Goal: Task Accomplishment & Management: Use online tool/utility

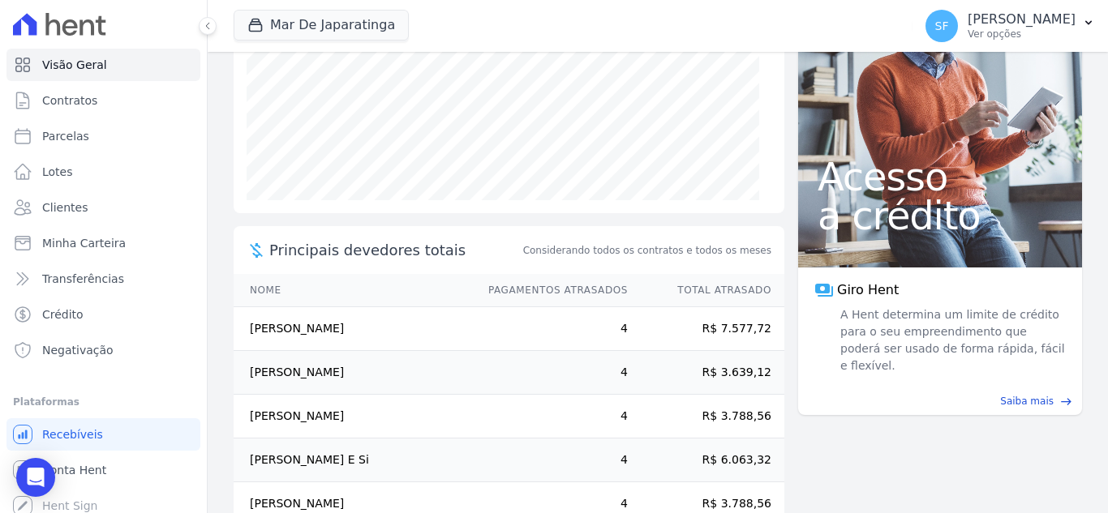
scroll to position [315, 0]
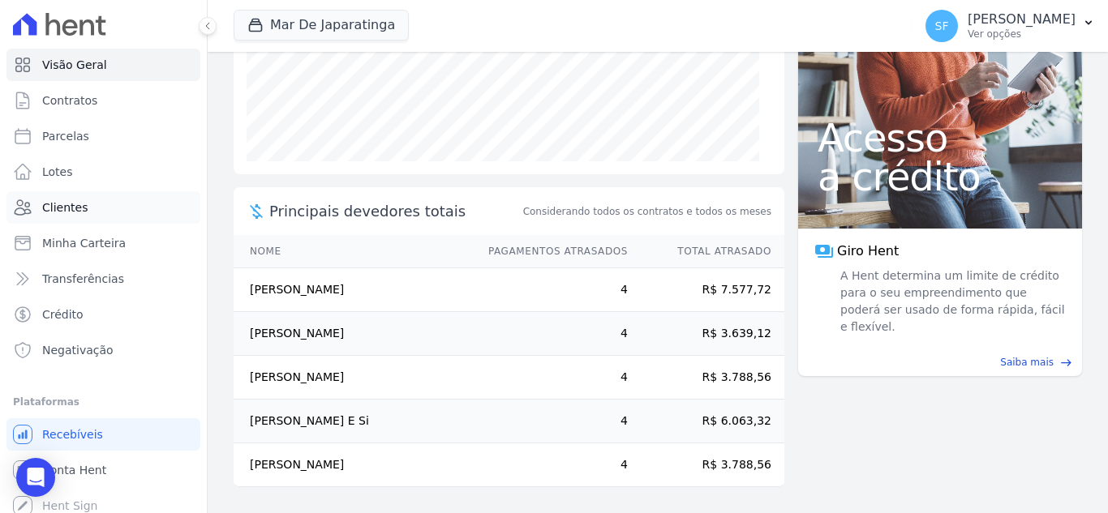
click at [81, 208] on span "Clientes" at bounding box center [64, 208] width 45 height 16
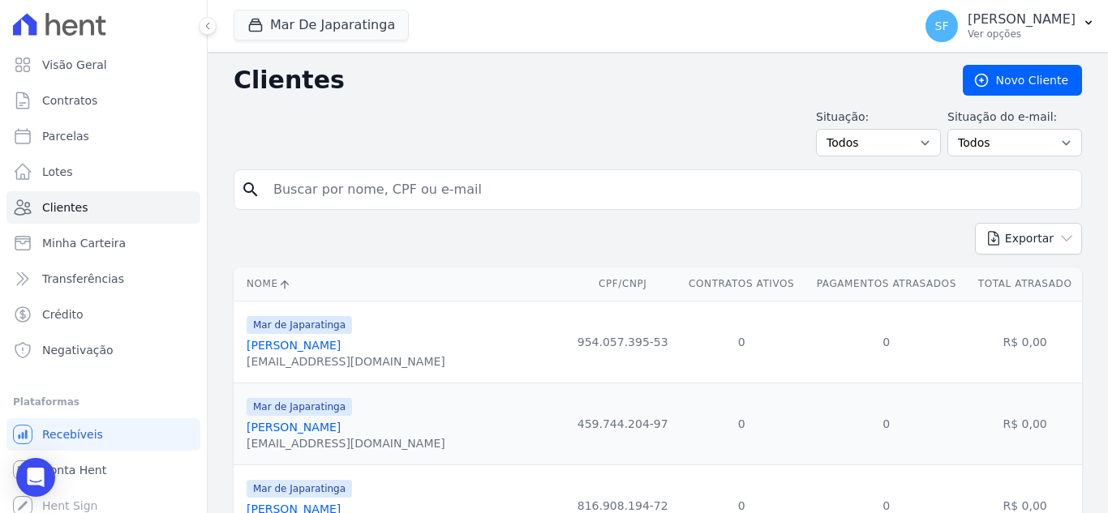
click at [417, 195] on input "search" at bounding box center [669, 190] width 811 height 32
type input "iranildo"
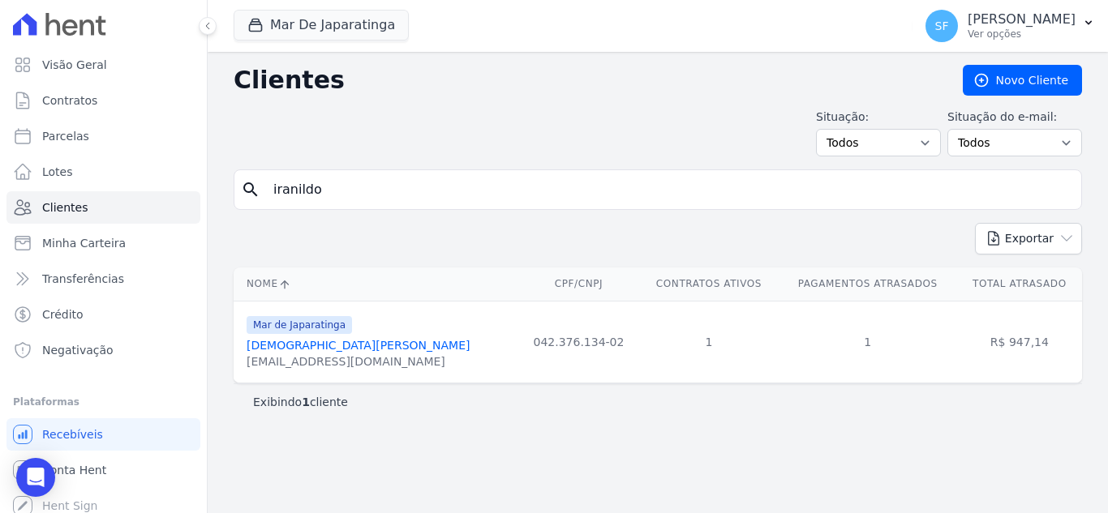
click at [379, 350] on link "[DEMOGRAPHIC_DATA][PERSON_NAME]" at bounding box center [358, 345] width 223 height 13
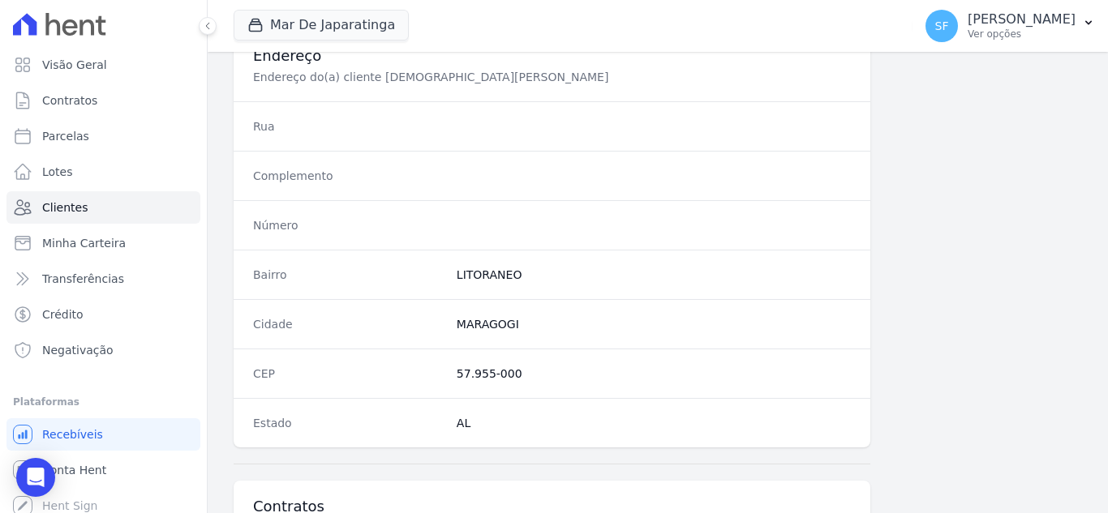
scroll to position [1017, 0]
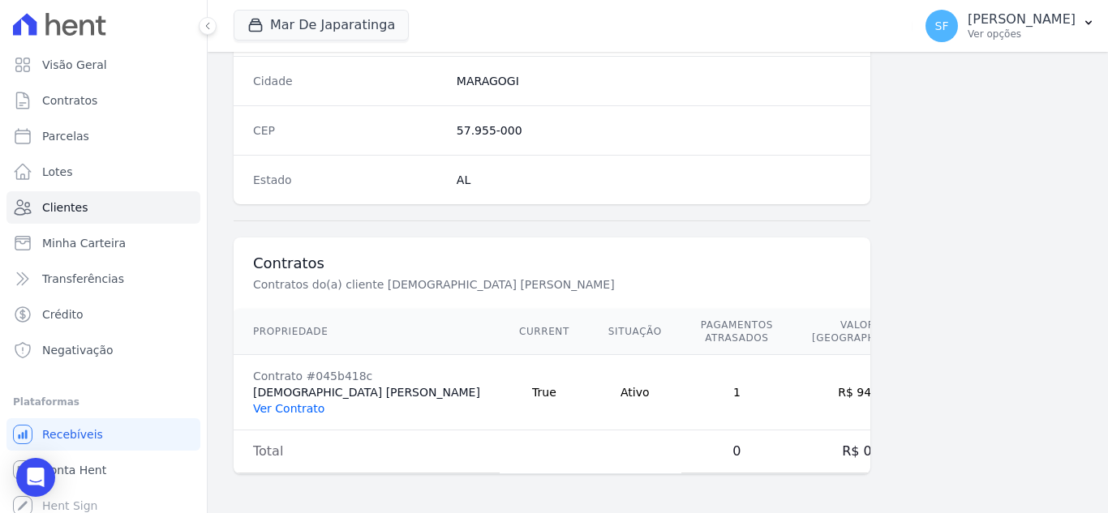
click at [292, 408] on link "Ver Contrato" at bounding box center [288, 408] width 71 height 13
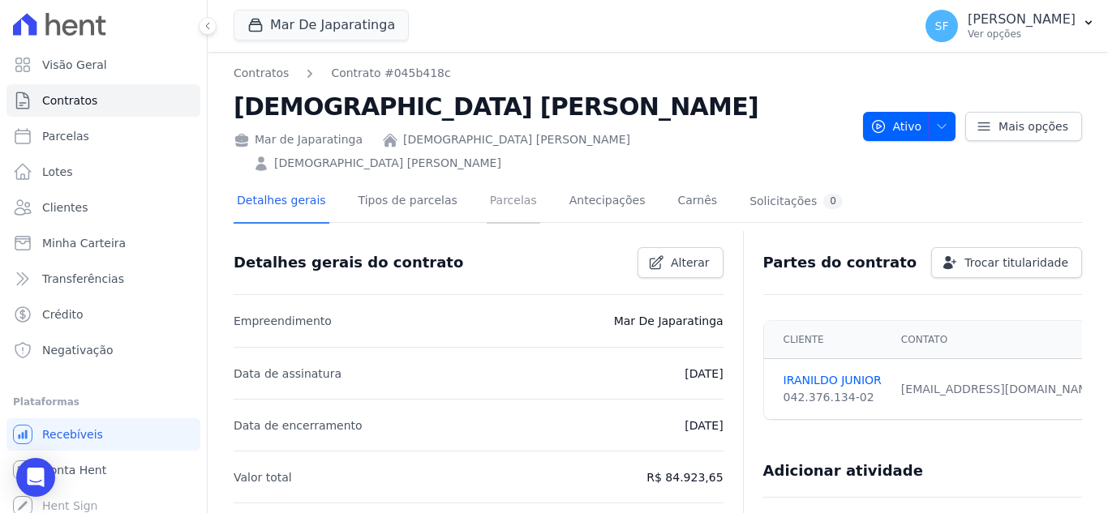
click at [487, 184] on link "Parcelas" at bounding box center [514, 202] width 54 height 43
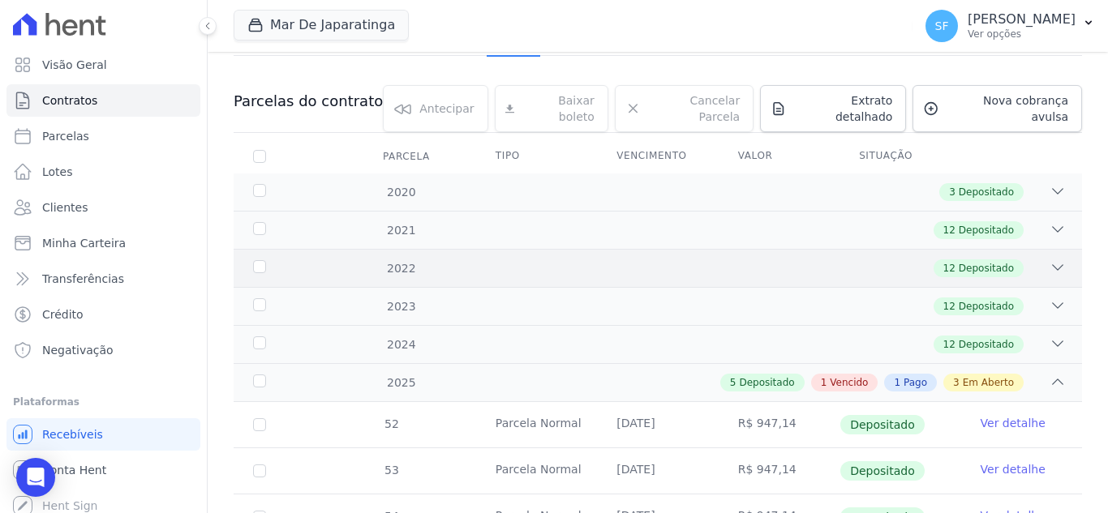
scroll to position [243, 0]
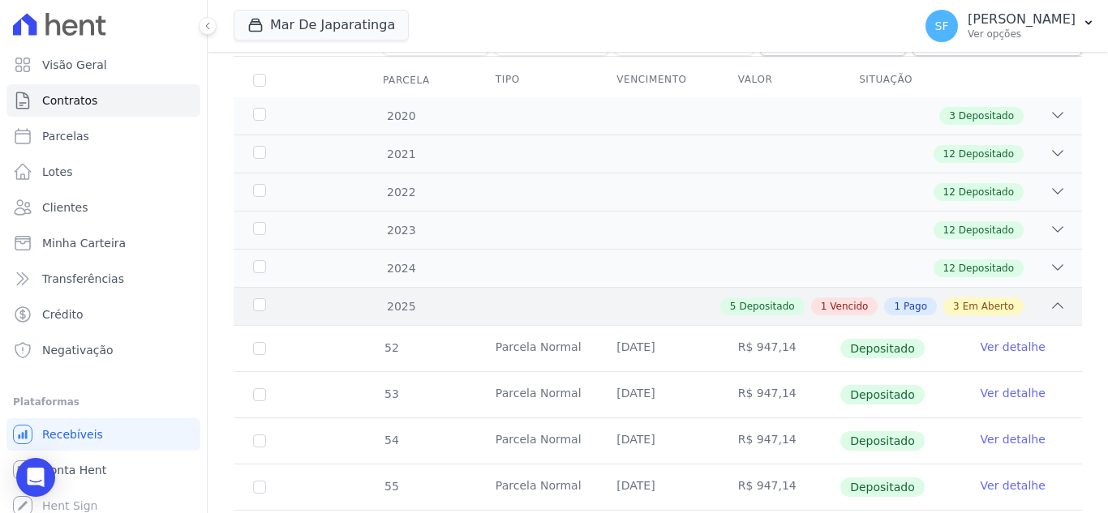
click at [441, 298] on div "5 Depositado 1 Vencido 1 Pago 3 Em Aberto" at bounding box center [699, 307] width 733 height 18
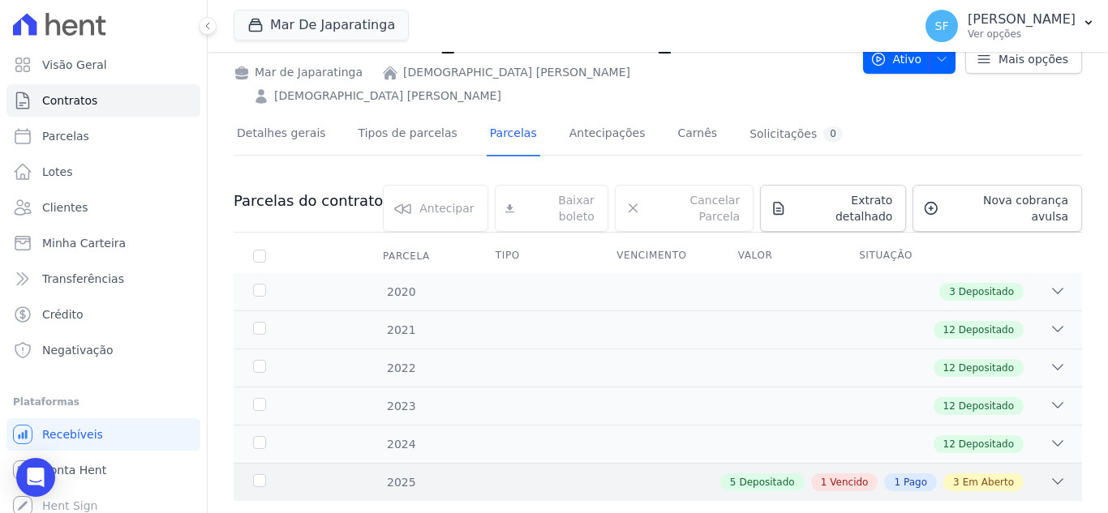
click at [826, 475] on span "1" at bounding box center [824, 482] width 6 height 15
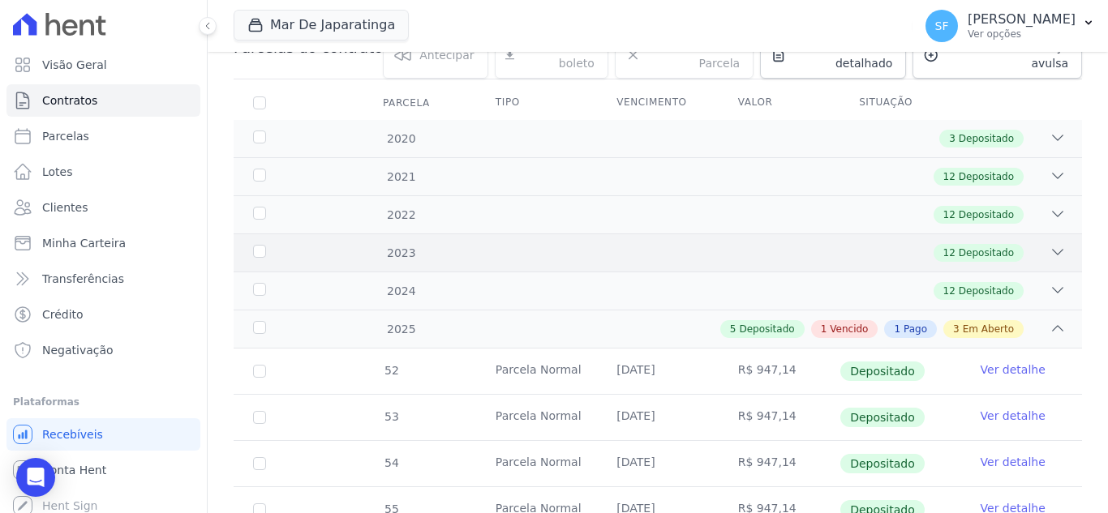
scroll to position [144, 0]
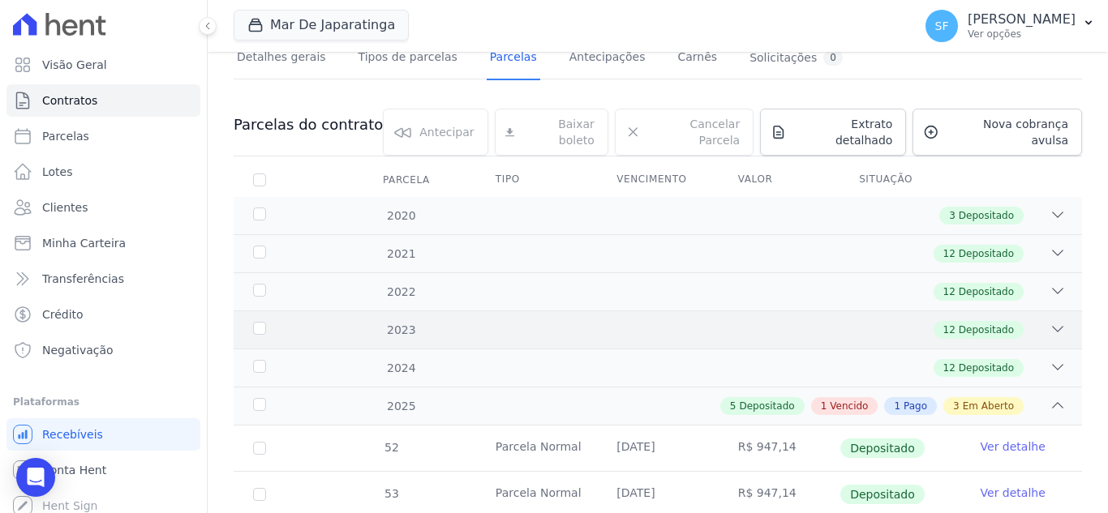
click at [1039, 397] on div "5 Depositado 1 Vencido 1 Pago 3 Em Aberto" at bounding box center [699, 406] width 733 height 18
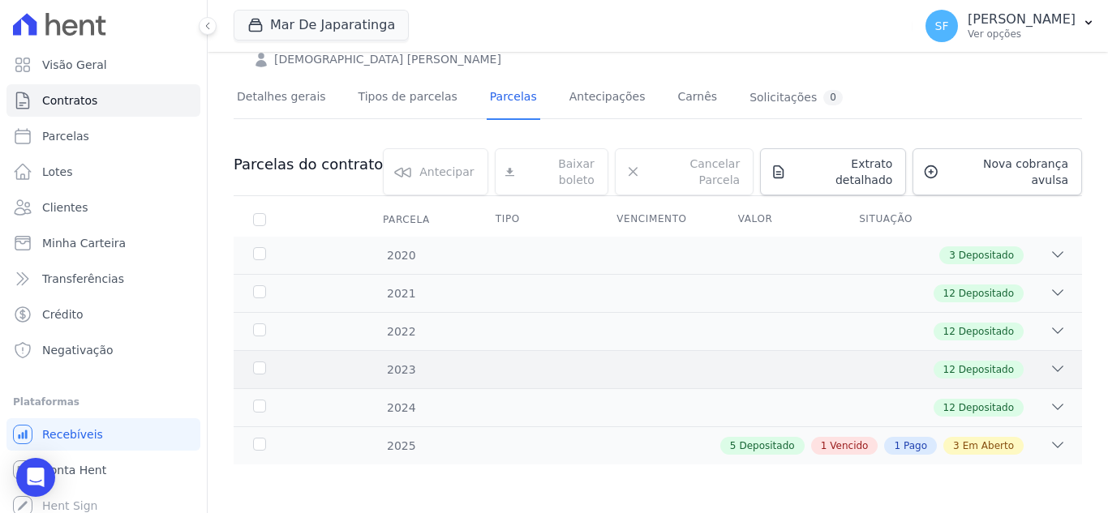
scroll to position [67, 0]
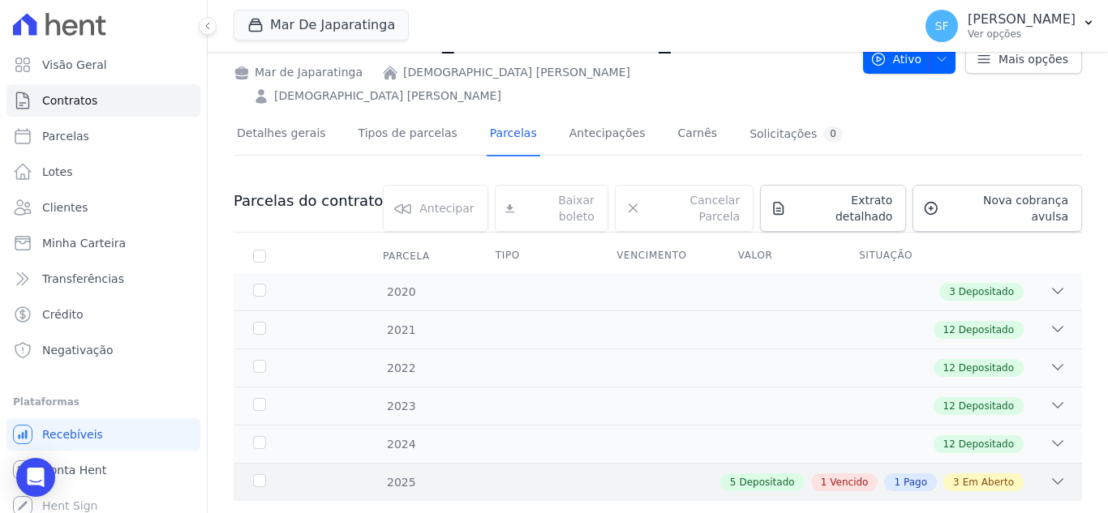
click at [976, 475] on span "Em Aberto" at bounding box center [988, 482] width 51 height 15
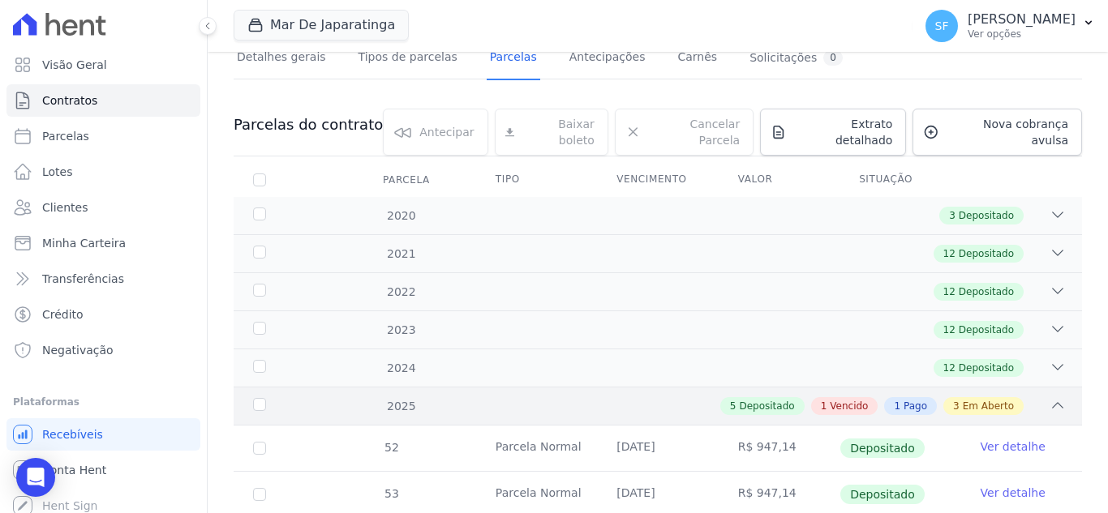
click at [749, 399] on span "Depositado" at bounding box center [766, 406] width 55 height 15
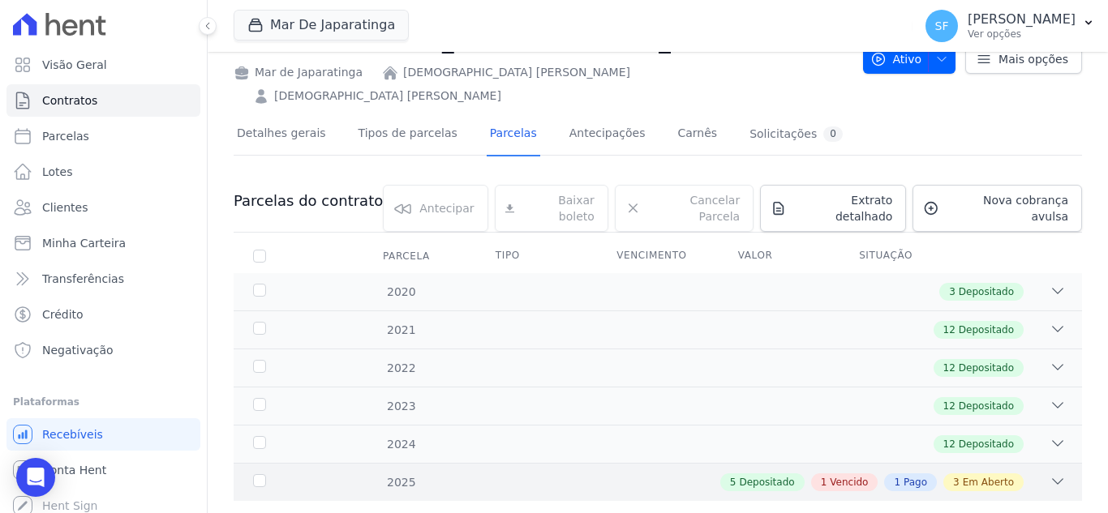
click at [848, 475] on span "Vencido" at bounding box center [849, 482] width 38 height 15
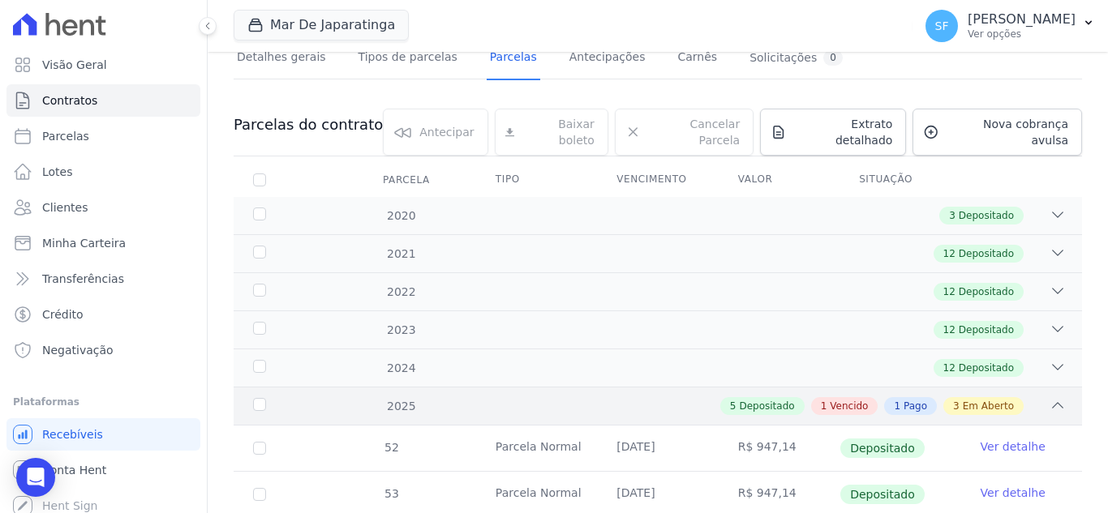
click at [907, 399] on span "Pago" at bounding box center [915, 406] width 24 height 15
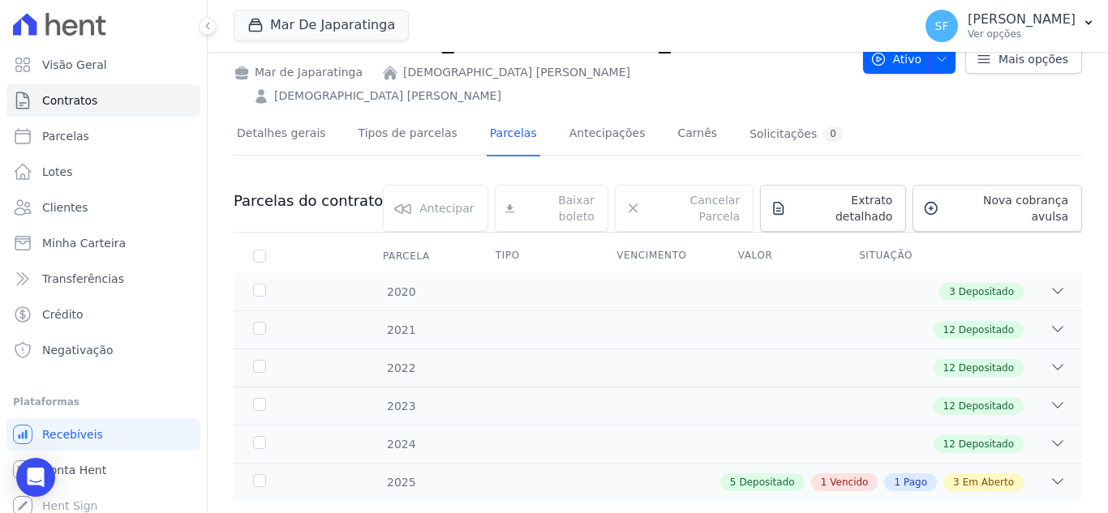
click at [972, 475] on span "Em Aberto" at bounding box center [988, 482] width 51 height 15
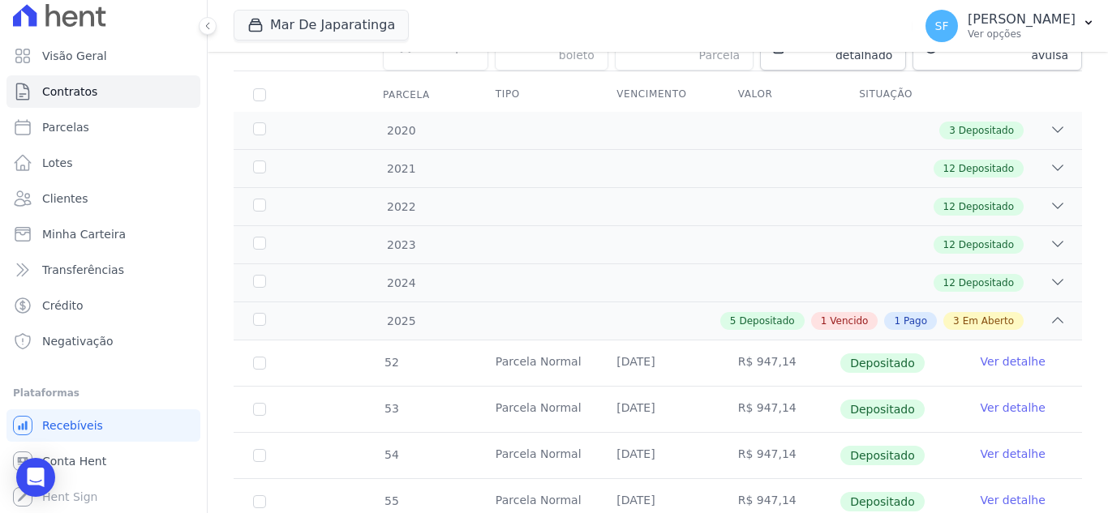
scroll to position [243, 0]
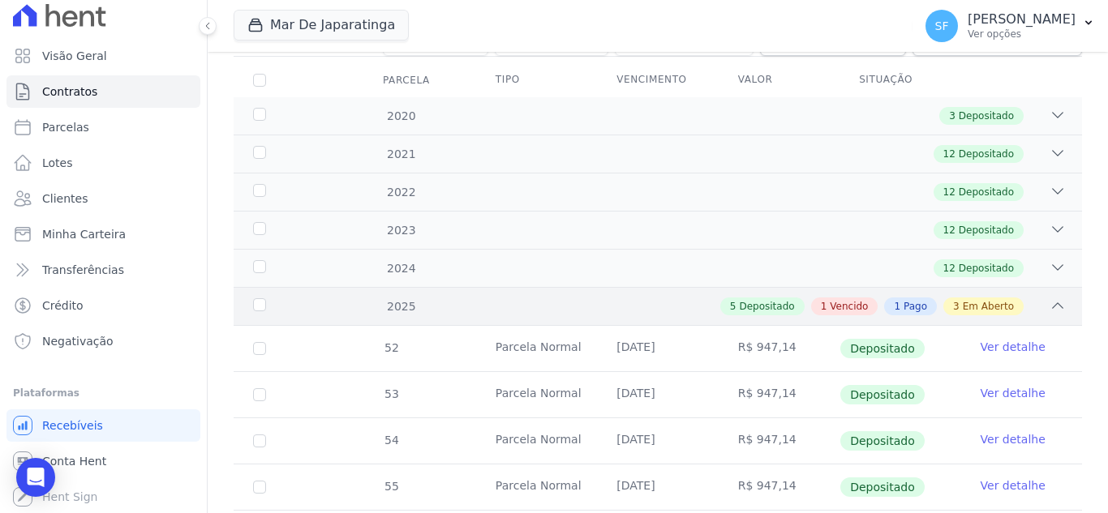
click at [265, 298] on div "2025" at bounding box center [286, 306] width 73 height 17
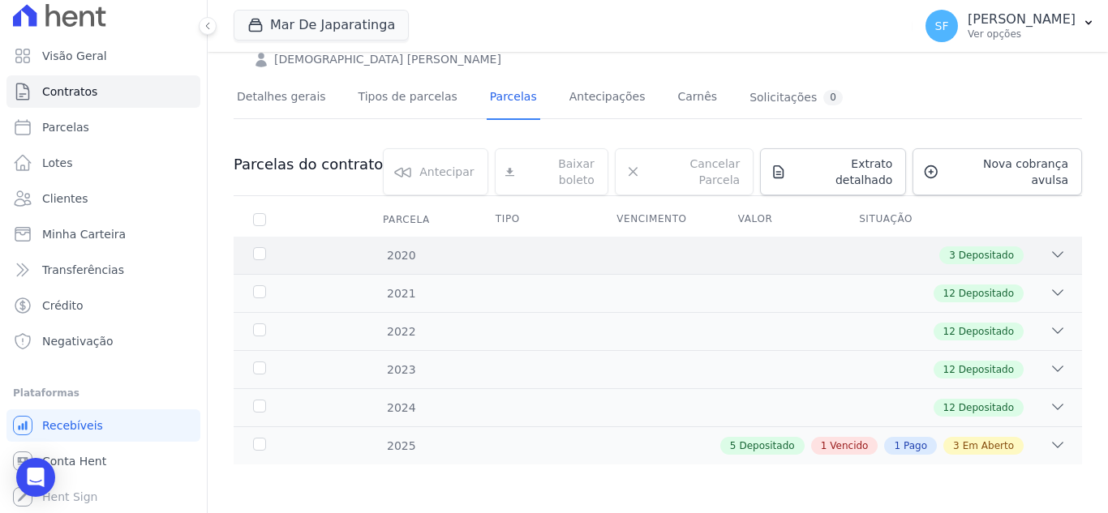
scroll to position [67, 0]
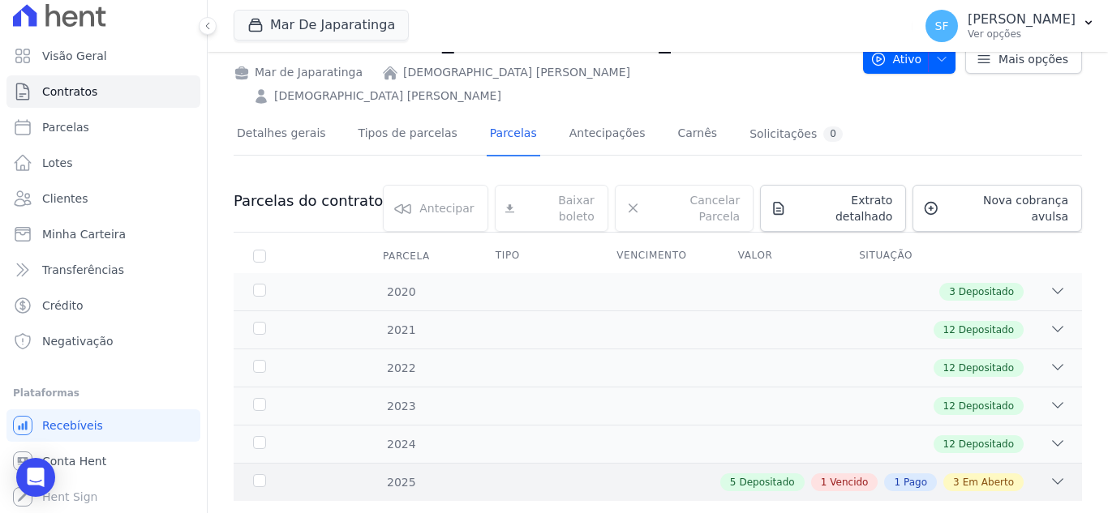
click at [414, 474] on div "5 Depositado 1 Vencido 1 Pago 3 Em Aberto" at bounding box center [699, 483] width 733 height 18
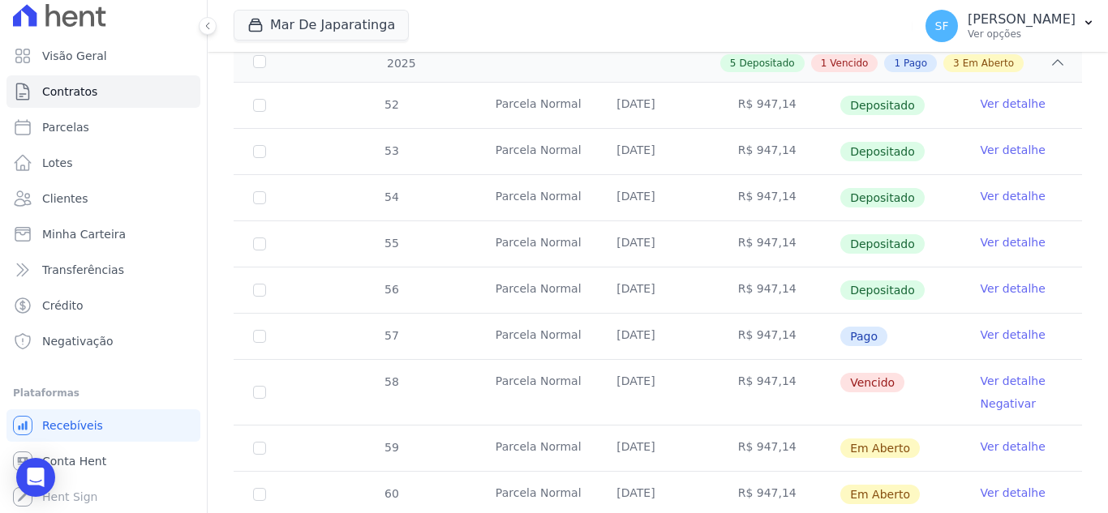
scroll to position [549, 0]
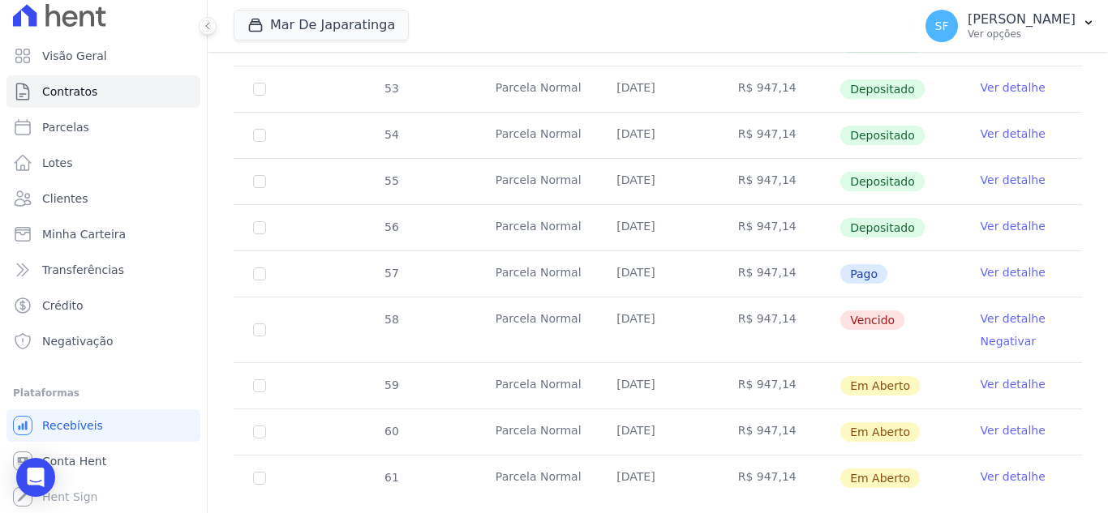
click at [1019, 311] on link "Ver detalhe" at bounding box center [1013, 319] width 65 height 16
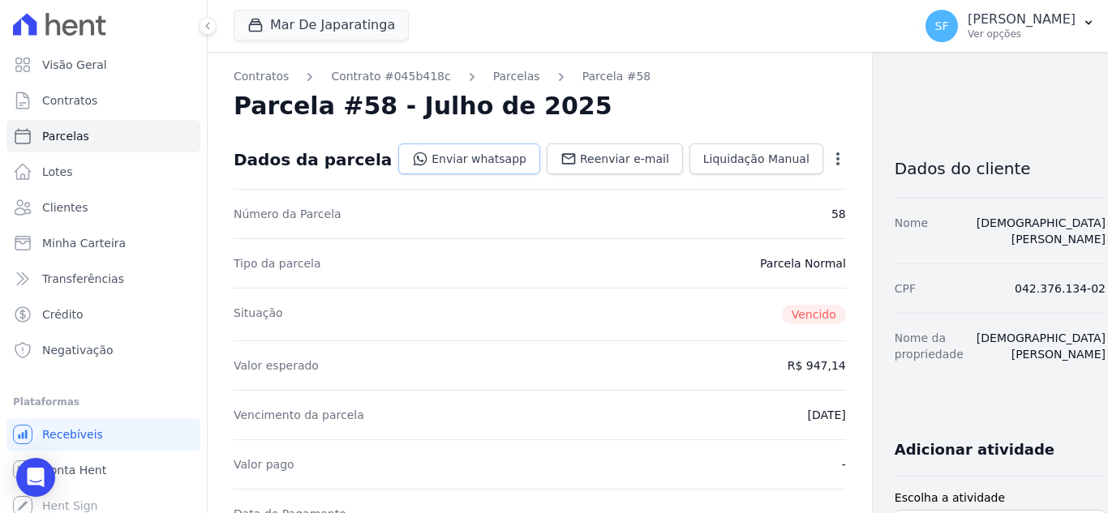
click at [421, 163] on link "Enviar whatsapp" at bounding box center [469, 159] width 142 height 31
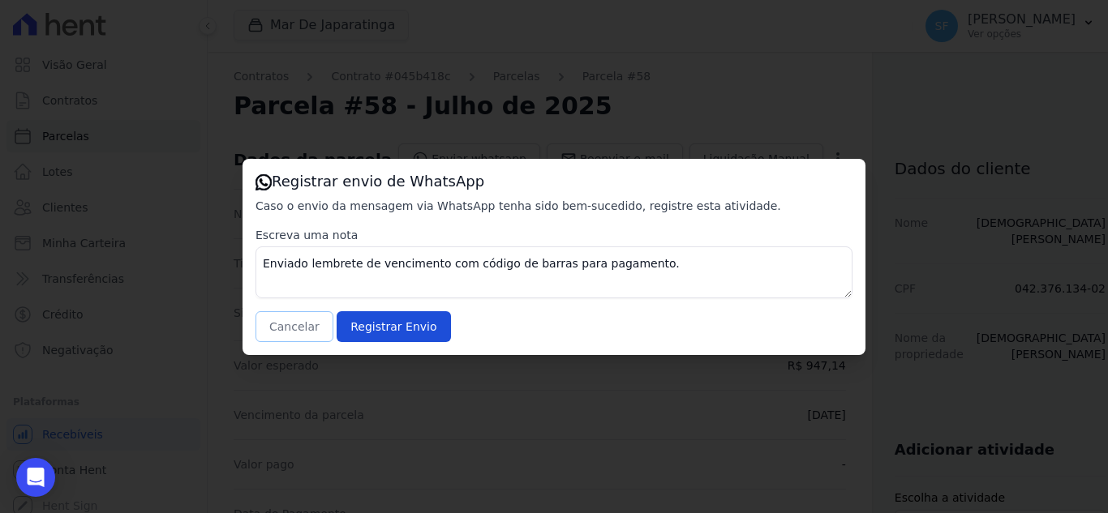
click at [291, 323] on button "Cancelar" at bounding box center [294, 326] width 78 height 31
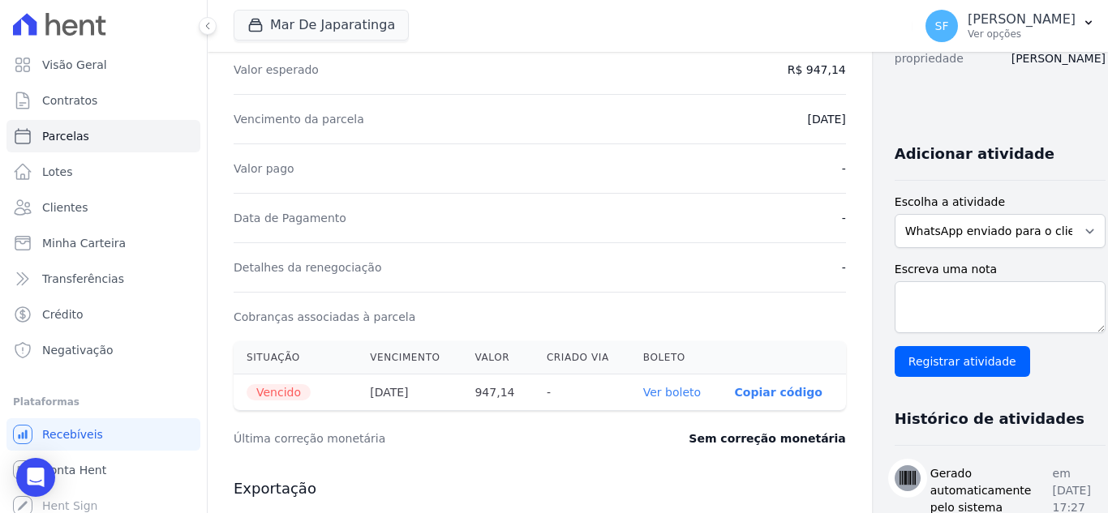
scroll to position [324, 0]
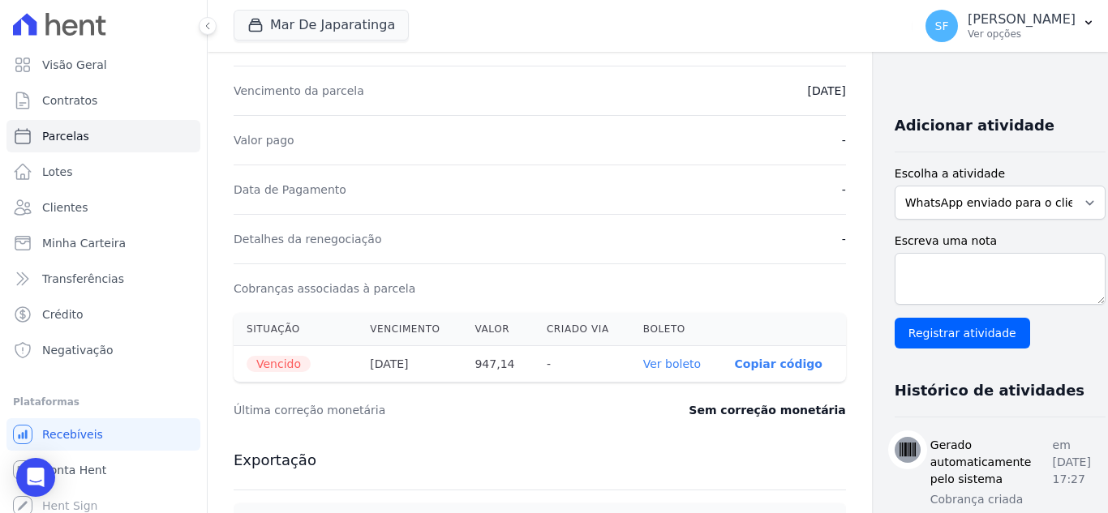
click at [643, 369] on link "Ver boleto" at bounding box center [672, 364] width 58 height 13
click at [1060, 30] on p "Ver opções" at bounding box center [1022, 34] width 108 height 13
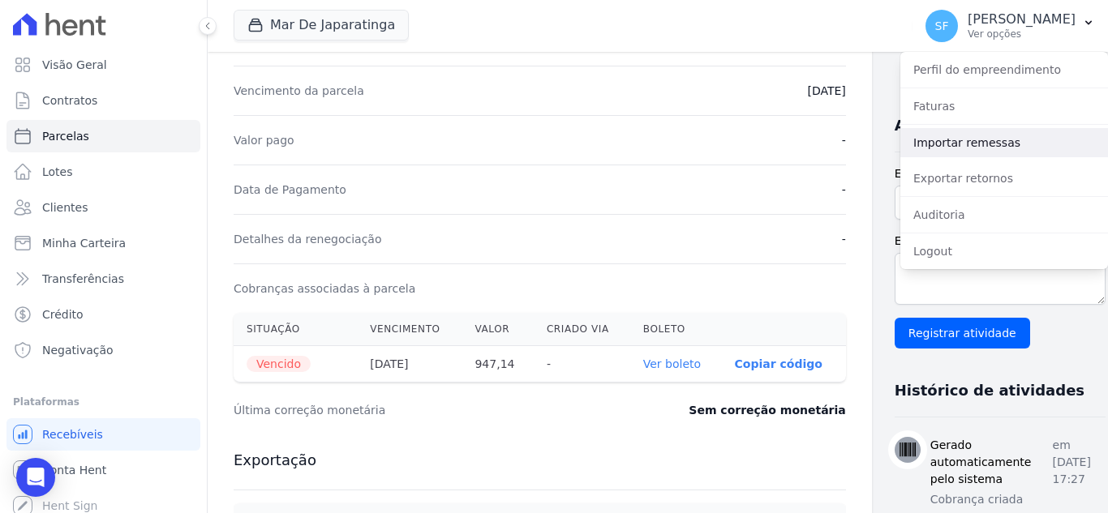
click at [1011, 150] on link "Importar remessas" at bounding box center [1004, 142] width 208 height 29
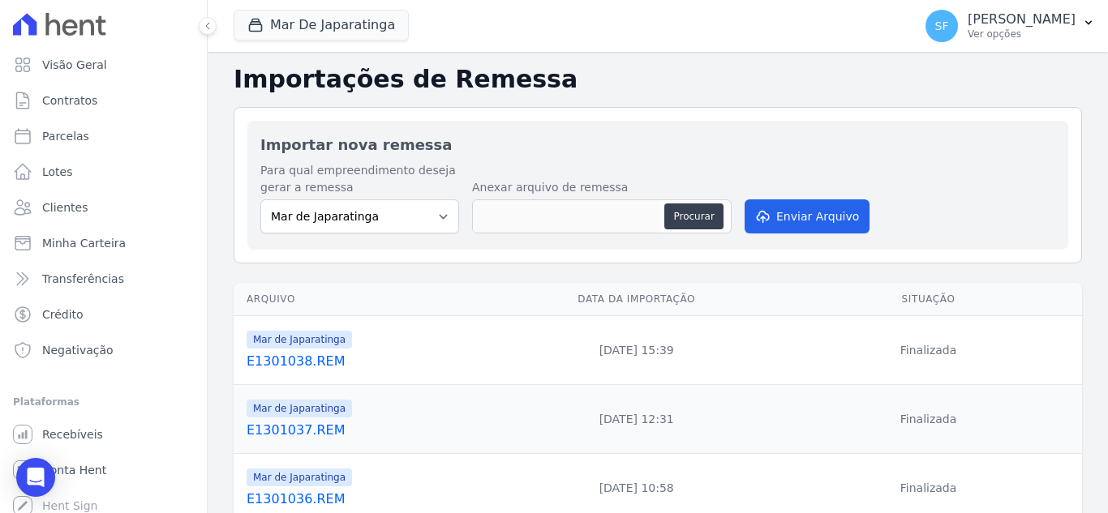
click at [658, 118] on div "Importar nova remessa Para qual empreendimento deseja gerar a remessa Mar de Ja…" at bounding box center [658, 185] width 848 height 157
click at [701, 206] on button "Procurar" at bounding box center [693, 217] width 58 height 26
type input "E1801039.REM"
click at [787, 217] on button "Enviar Arquivo" at bounding box center [807, 217] width 125 height 34
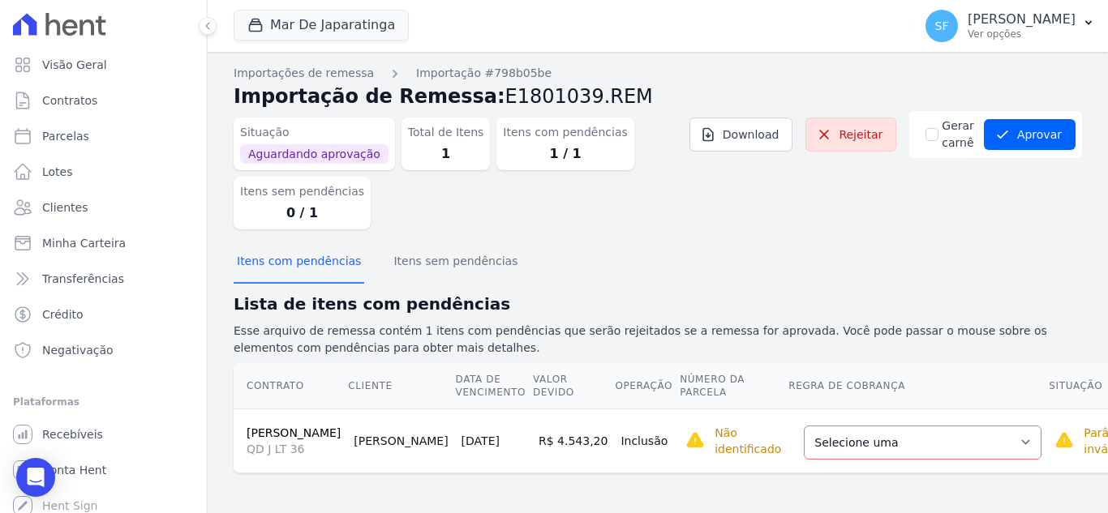
scroll to position [28, 0]
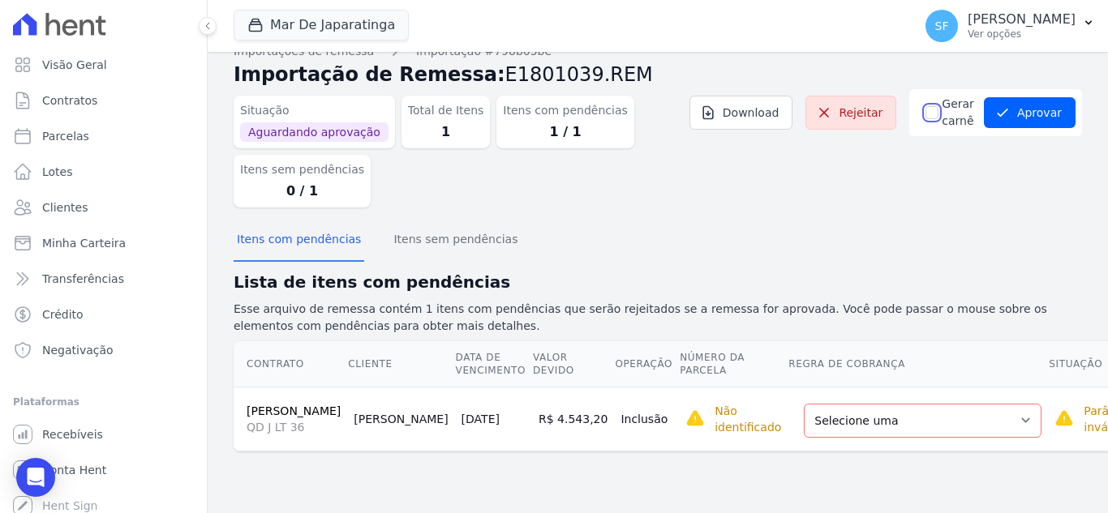
click at [928, 106] on input "Gerar carnê" at bounding box center [931, 112] width 13 height 13
checkbox input "true"
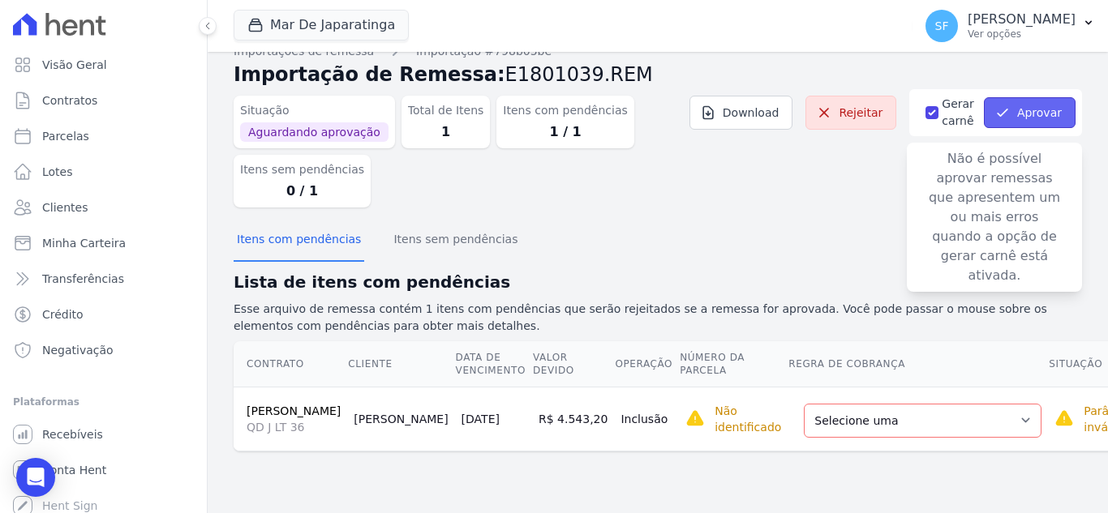
click at [1025, 110] on button "Aprovar" at bounding box center [1030, 112] width 92 height 31
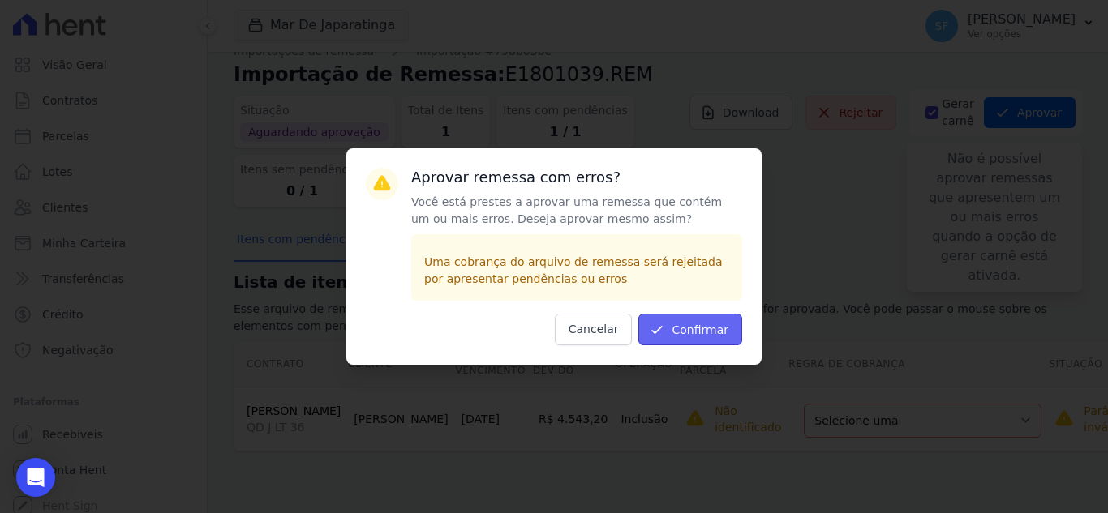
click at [692, 330] on button "Confirmar" at bounding box center [690, 330] width 104 height 32
click at [692, 335] on div "Contrato Cliente Data de Vencimento Valor devido Operação Número da Parcela Reg…" at bounding box center [699, 396] width 982 height 123
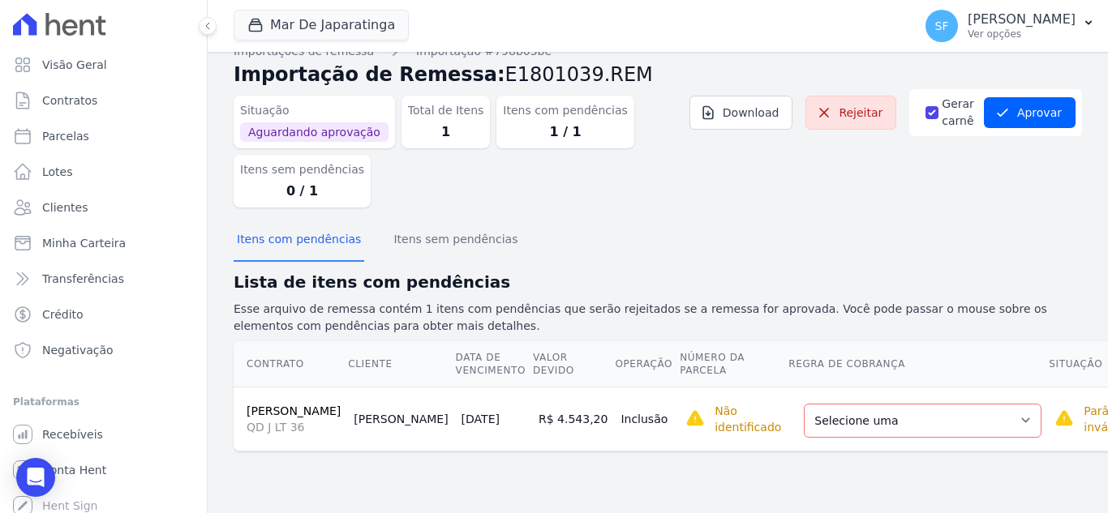
click at [534, 124] on dd "1 / 1" at bounding box center [565, 131] width 124 height 19
click at [912, 201] on div "Situação Aguardando aprovação Total de Itens 1 Itens com pendências 1 / 1 Itens…" at bounding box center [658, 154] width 848 height 131
click at [402, 230] on button "Itens sem pendências" at bounding box center [455, 241] width 131 height 42
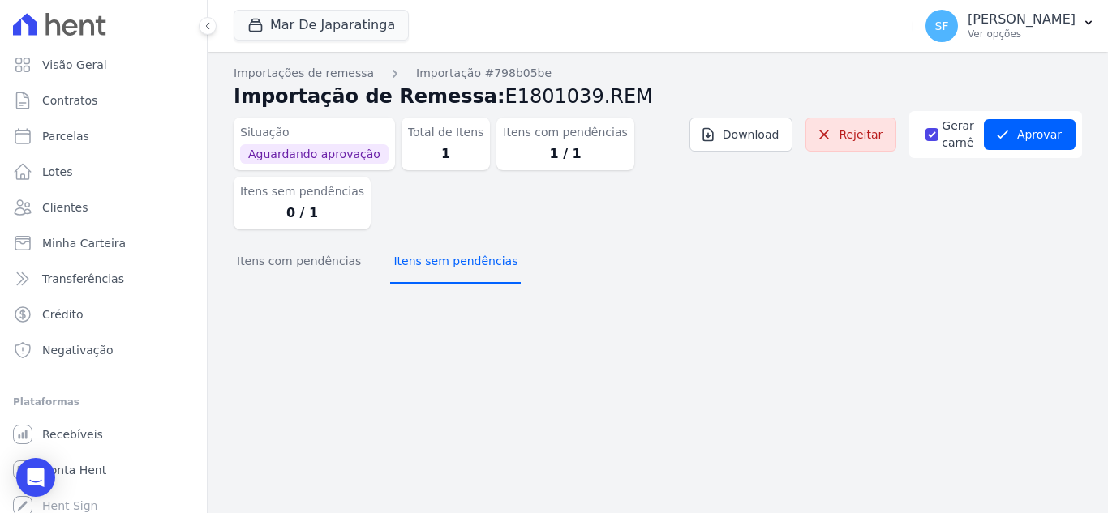
scroll to position [0, 0]
click at [449, 264] on button "Itens sem pendências" at bounding box center [455, 263] width 131 height 42
click at [258, 268] on button "Itens com pendências" at bounding box center [299, 263] width 131 height 42
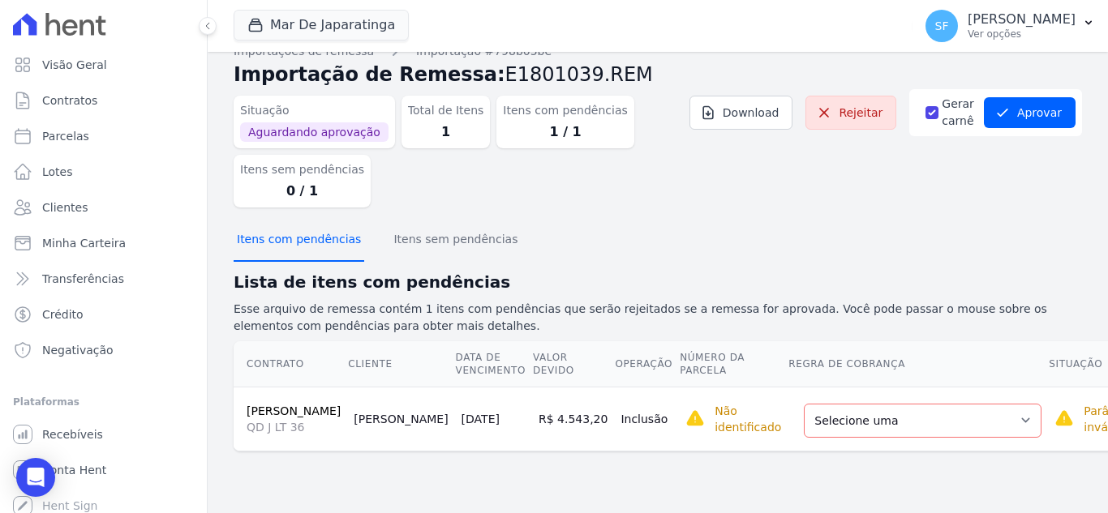
scroll to position [28, 0]
click at [899, 426] on select "Selecione uma Nova Parcela Avulsa Parcela Avulsa Existente Parcela Normal (121 …" at bounding box center [923, 421] width 238 height 34
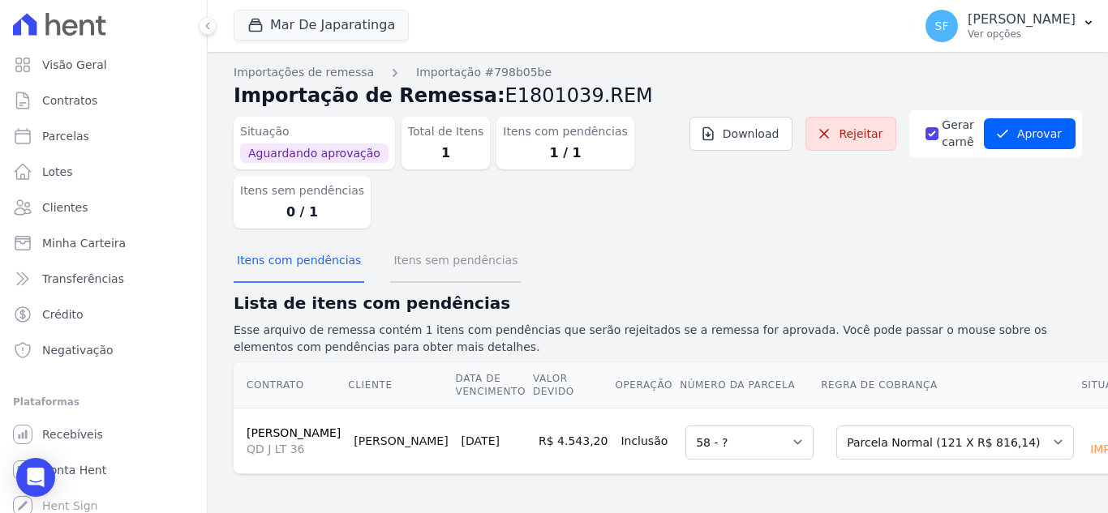
click at [427, 246] on button "Itens sem pendências" at bounding box center [455, 262] width 131 height 42
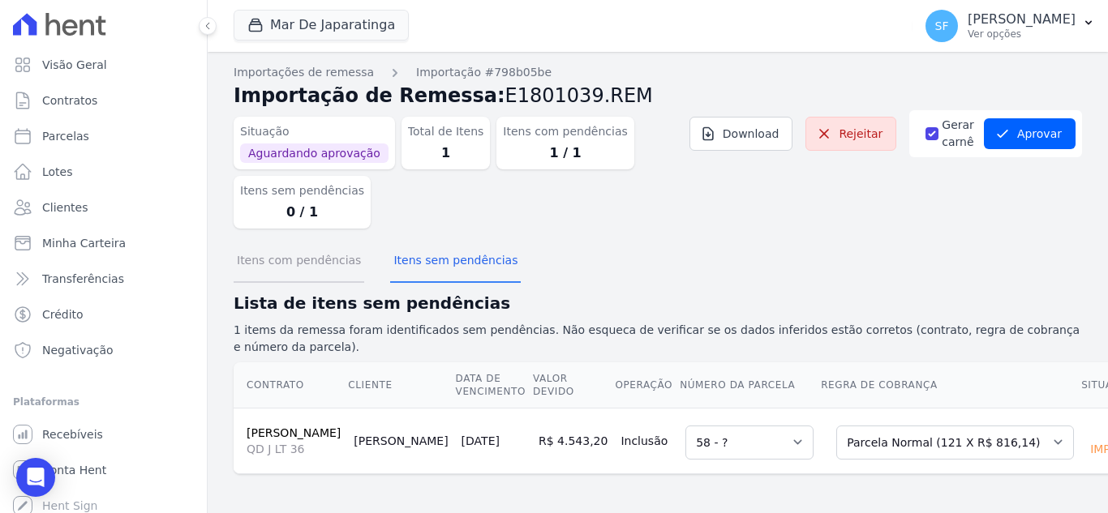
click at [298, 241] on button "Itens com pendências" at bounding box center [299, 262] width 131 height 42
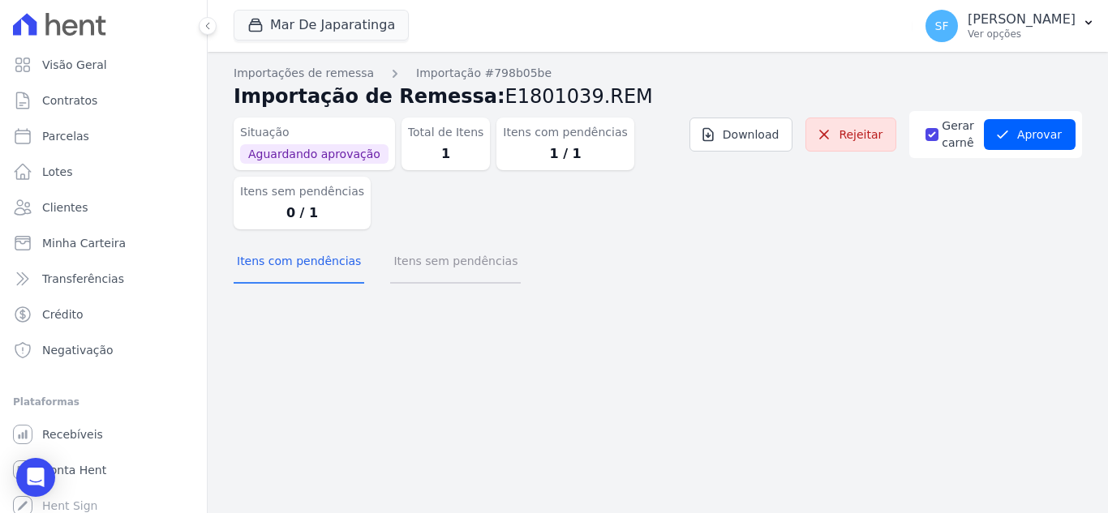
click at [437, 258] on button "Itens sem pendências" at bounding box center [455, 263] width 131 height 42
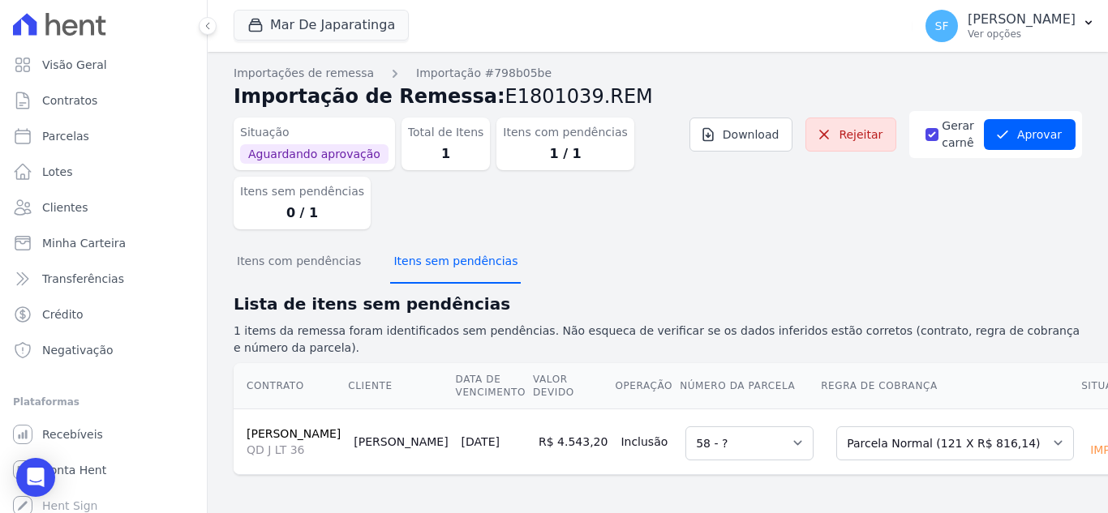
scroll to position [28, 0]
click at [280, 241] on button "Itens com pendências" at bounding box center [299, 262] width 131 height 42
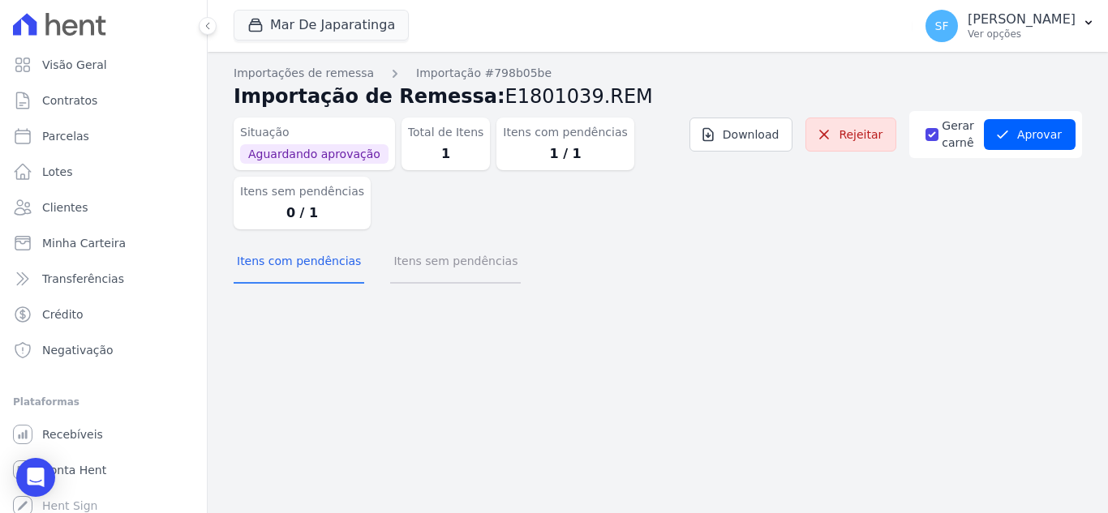
click at [415, 264] on button "Itens sem pendências" at bounding box center [455, 263] width 131 height 42
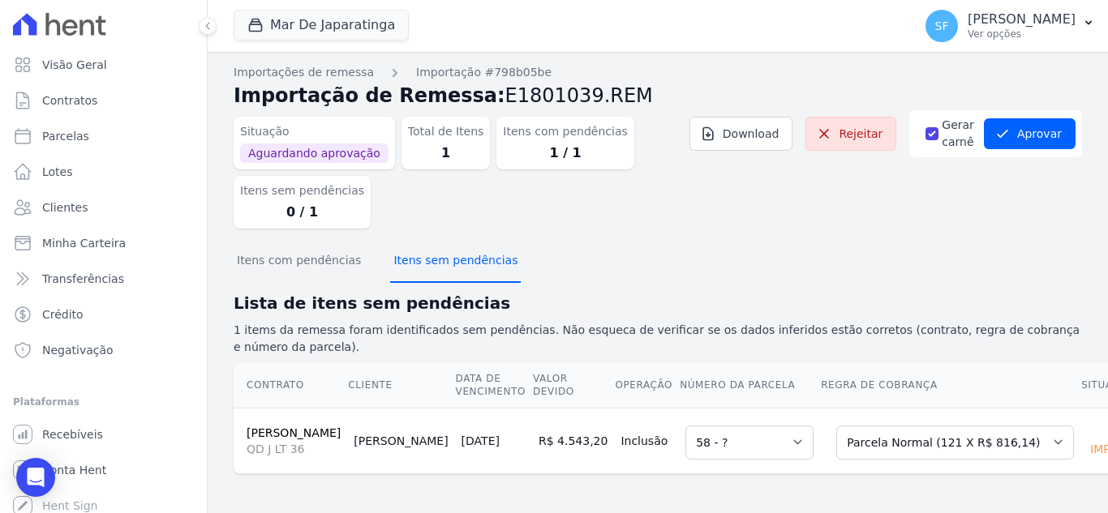
scroll to position [28, 0]
click at [39, 487] on div "Open Intercom Messenger" at bounding box center [36, 478] width 43 height 43
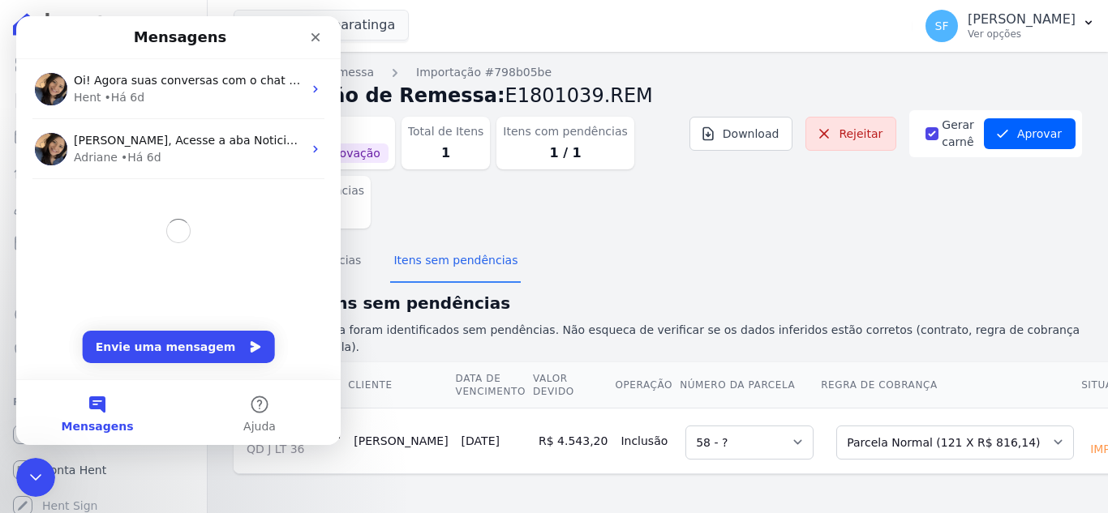
scroll to position [0, 0]
click at [669, 242] on div "Itens com pendências Itens sem pendências" at bounding box center [658, 262] width 848 height 40
click at [536, 242] on div "Itens com pendências Itens sem pendências" at bounding box center [658, 262] width 848 height 40
click at [615, 248] on div "Itens com pendências Itens sem pendências" at bounding box center [658, 262] width 848 height 40
click at [313, 37] on icon "Fechar" at bounding box center [315, 37] width 13 height 13
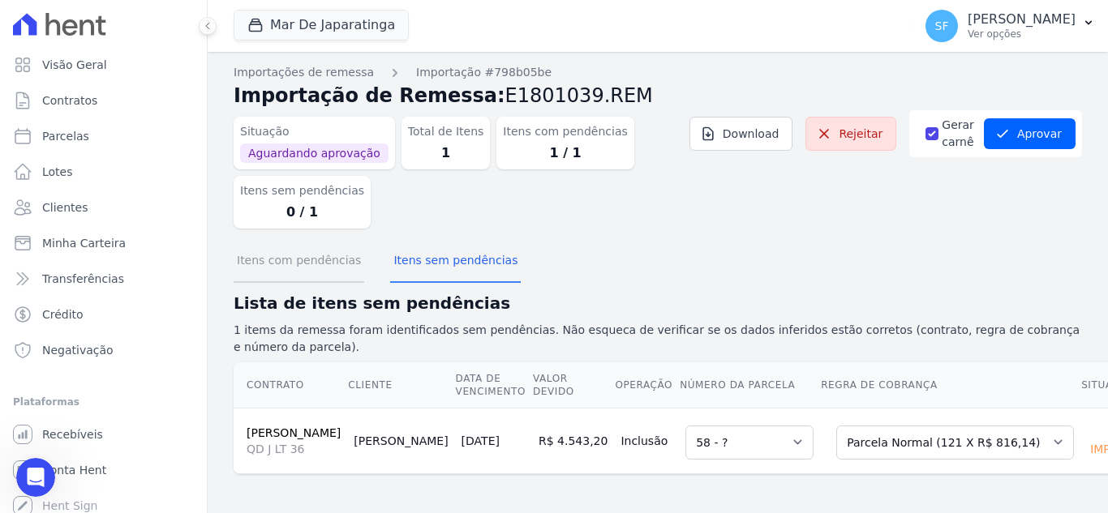
click at [311, 241] on button "Itens com pendências" at bounding box center [299, 262] width 131 height 42
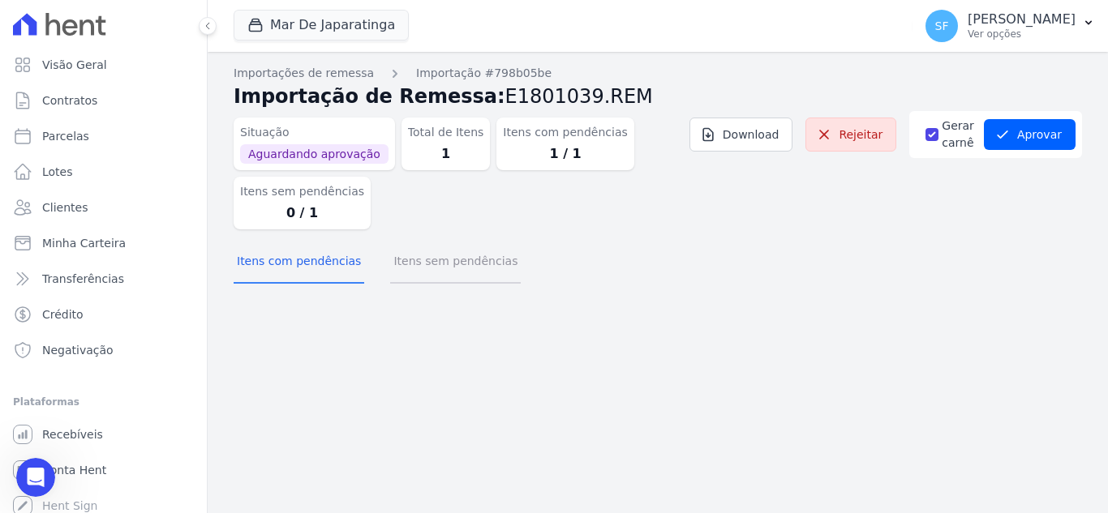
click at [434, 264] on button "Itens sem pendências" at bounding box center [455, 263] width 131 height 42
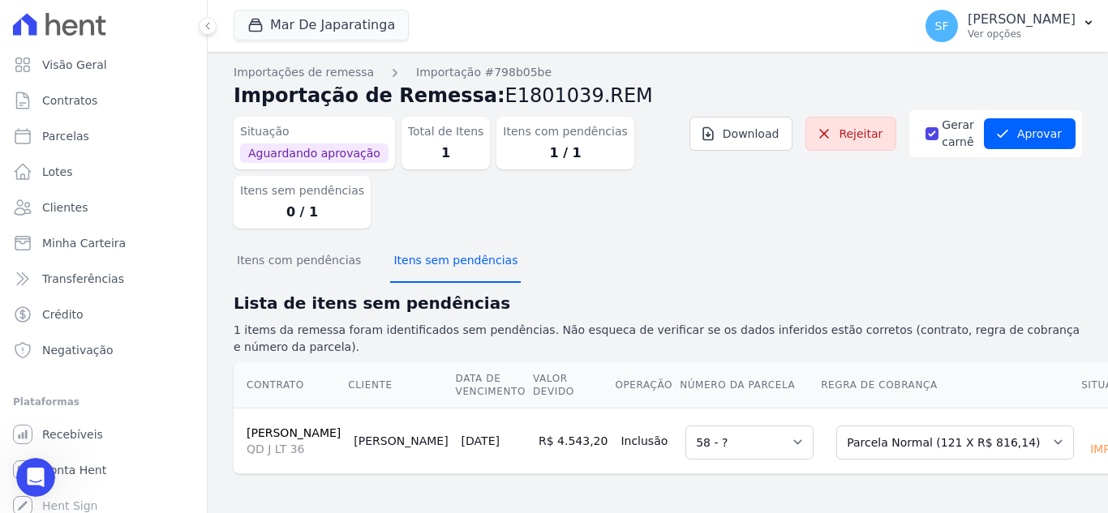
scroll to position [28, 0]
click at [306, 241] on button "Itens com pendências" at bounding box center [299, 262] width 131 height 42
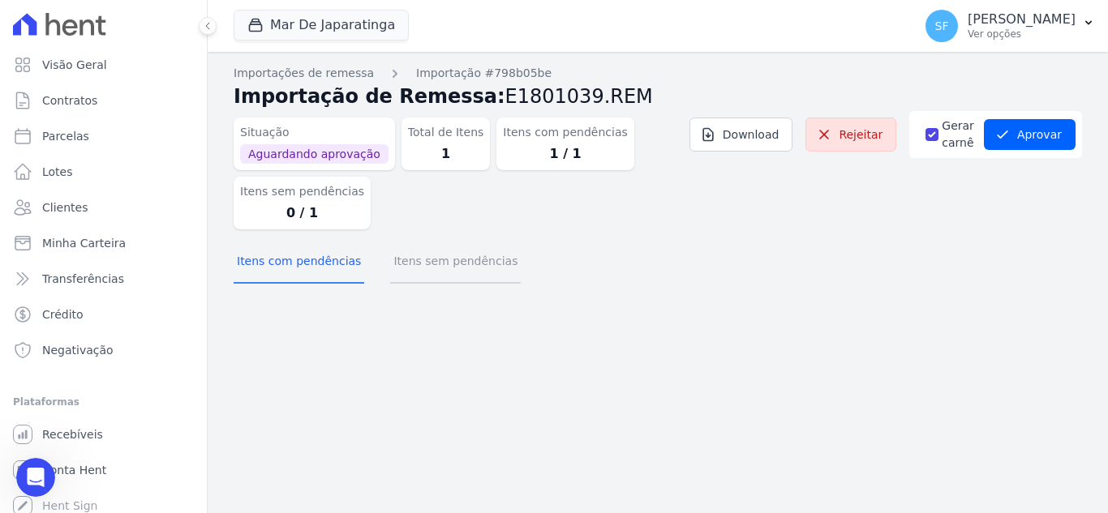
click at [435, 255] on button "Itens sem pendências" at bounding box center [455, 263] width 131 height 42
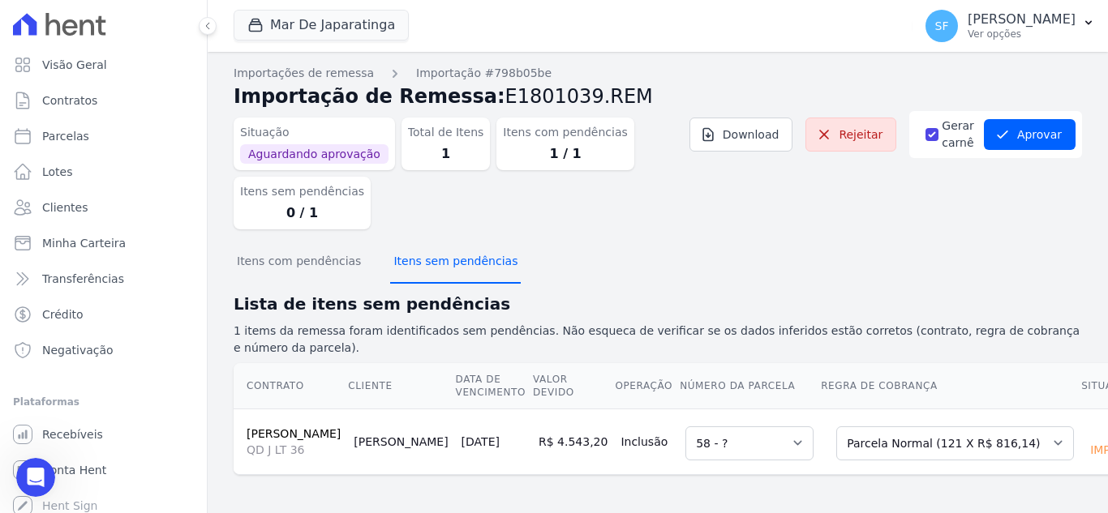
scroll to position [28, 0]
click at [272, 242] on button "Itens com pendências" at bounding box center [299, 262] width 131 height 42
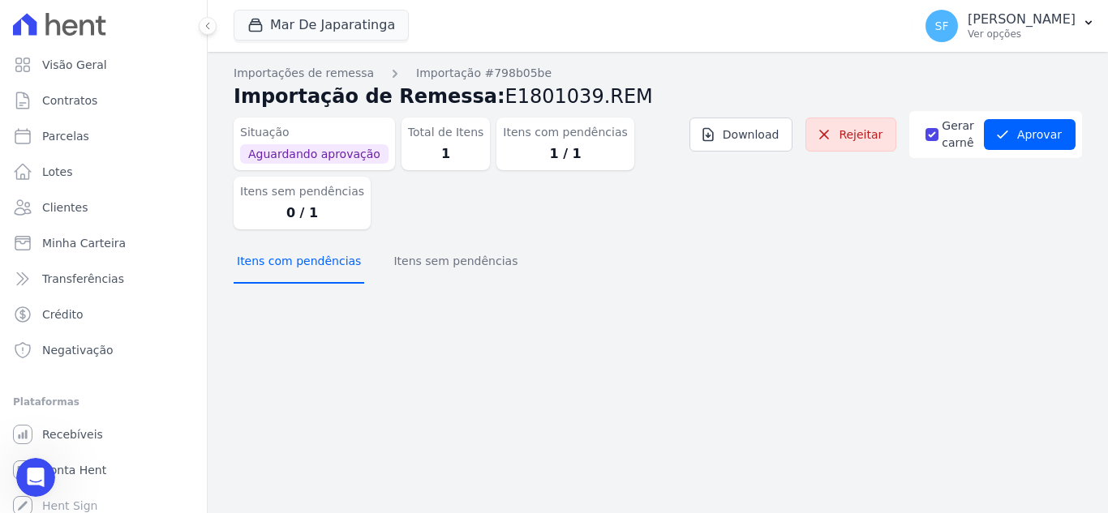
scroll to position [0, 0]
click at [424, 272] on button "Itens sem pendências" at bounding box center [455, 263] width 131 height 42
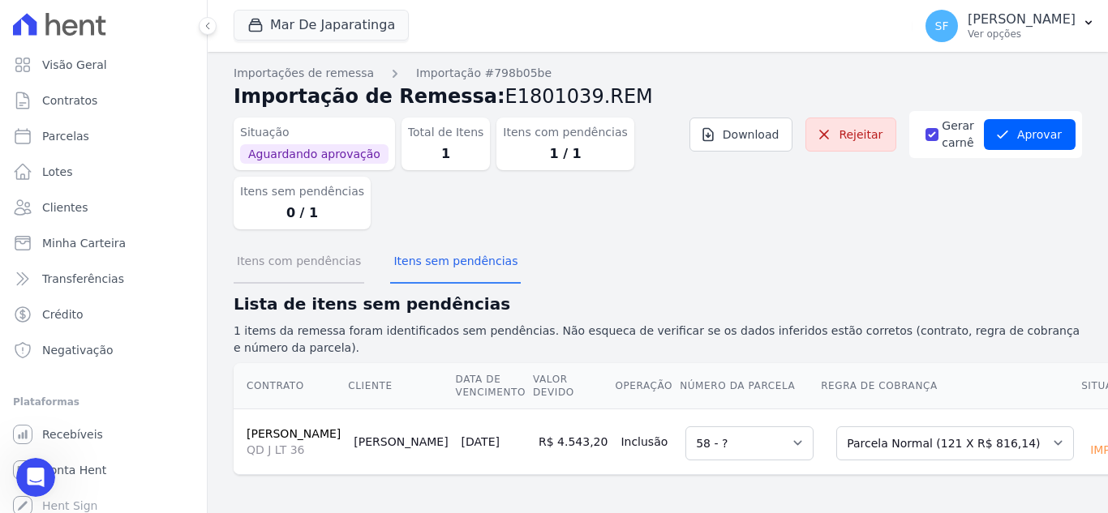
click at [253, 254] on button "Itens com pendências" at bounding box center [299, 263] width 131 height 42
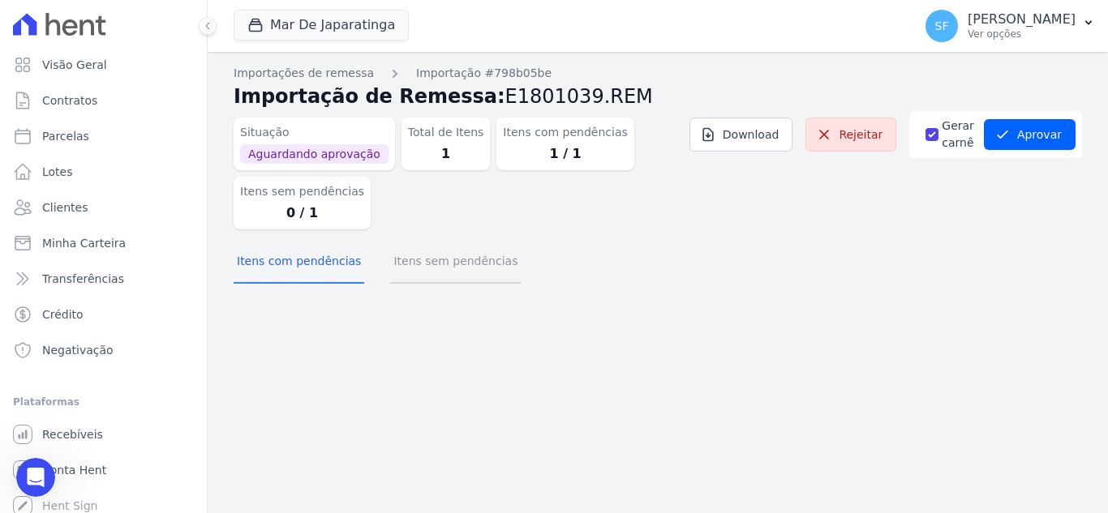
click at [458, 270] on button "Itens sem pendências" at bounding box center [455, 263] width 131 height 42
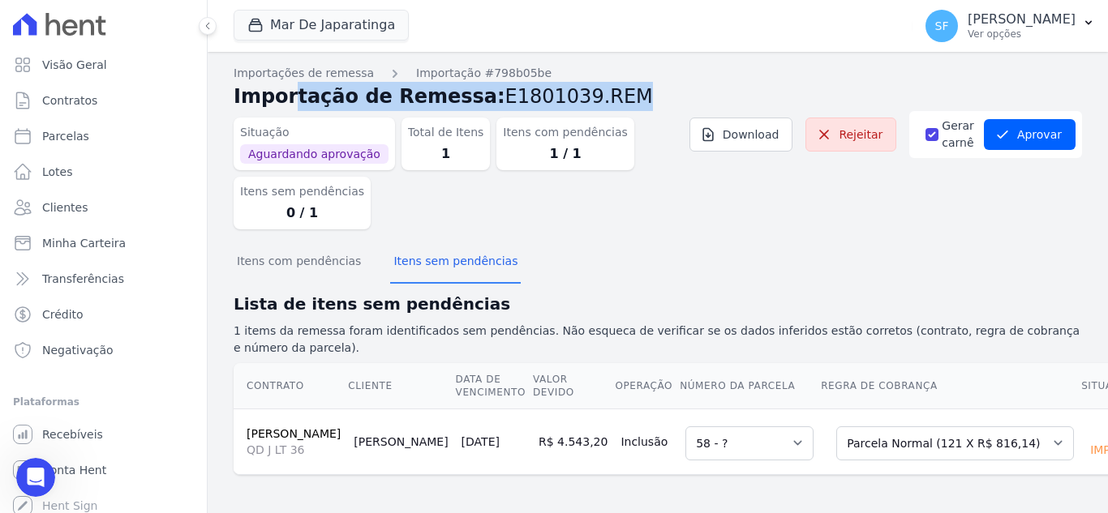
drag, startPoint x: 583, startPoint y: 93, endPoint x: 234, endPoint y: 105, distance: 348.9
click at [234, 105] on h2 "Importação de Remessa: E1801039.REM" at bounding box center [658, 96] width 848 height 29
copy h2 "Importação de Remessa: E1801039.REM"
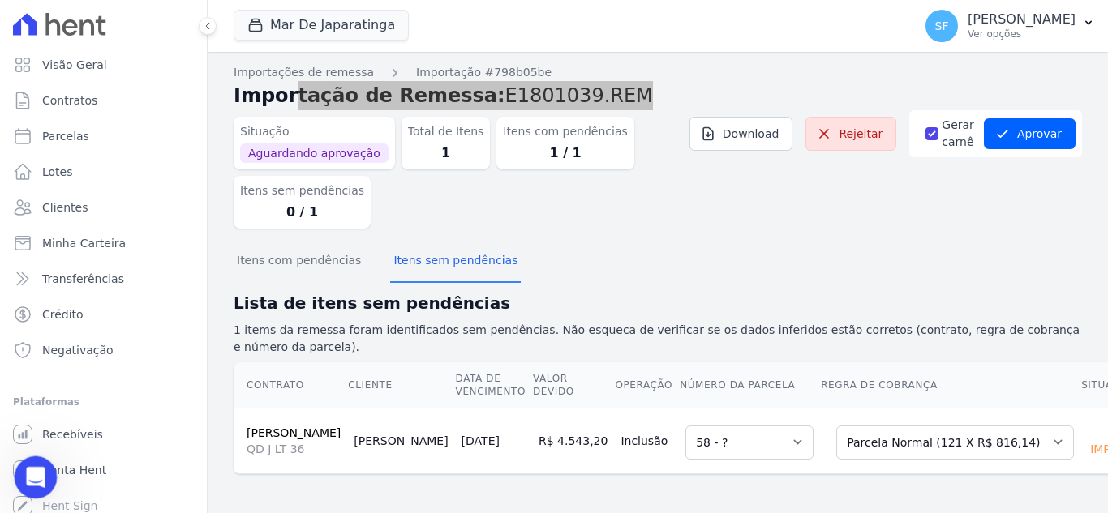
drag, startPoint x: 67, startPoint y: 919, endPoint x: 40, endPoint y: 466, distance: 453.3
click at [41, 464] on div "Abertura do Messenger da Intercom" at bounding box center [33, 475] width 54 height 54
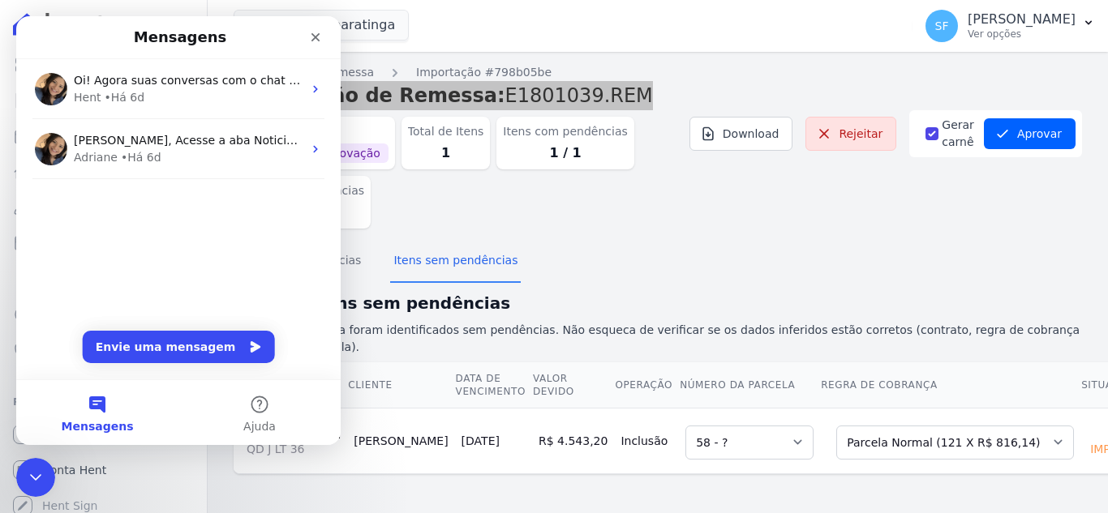
click at [80, 412] on button "Mensagens" at bounding box center [97, 412] width 162 height 65
click at [156, 336] on button "Envie uma mensagem" at bounding box center [179, 347] width 192 height 32
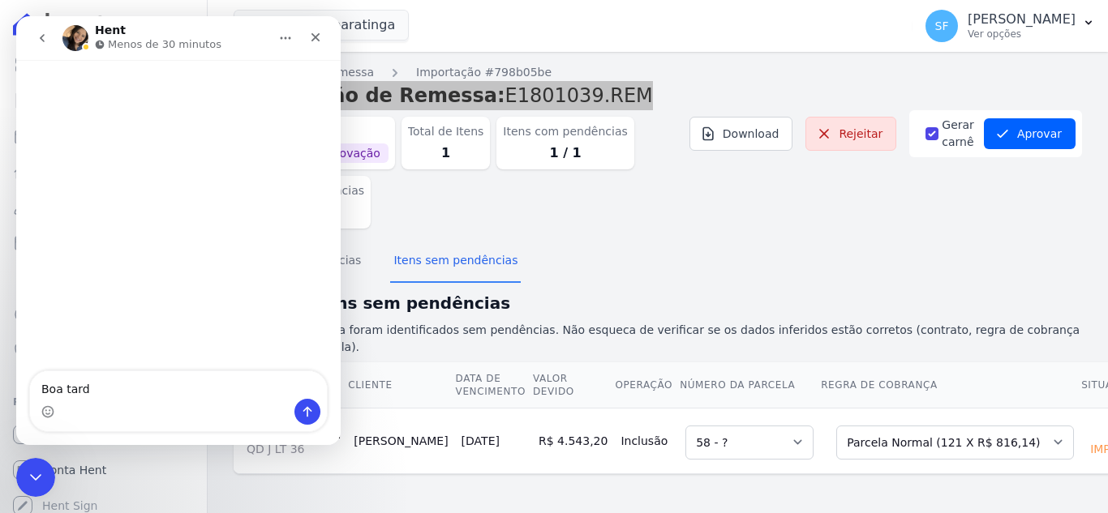
type textarea "Boa tarde"
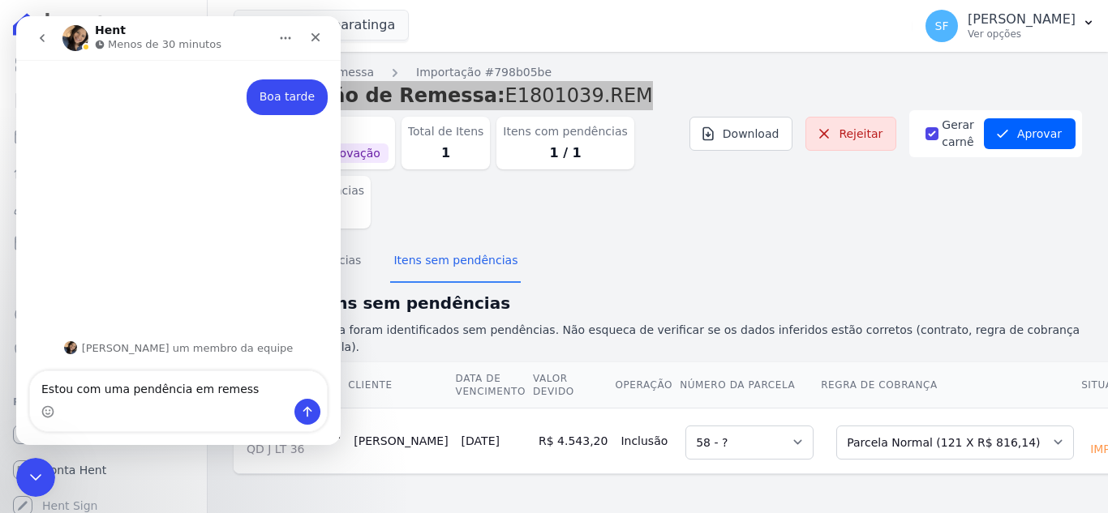
type textarea "Estou com uma pendência em [GEOGRAPHIC_DATA]"
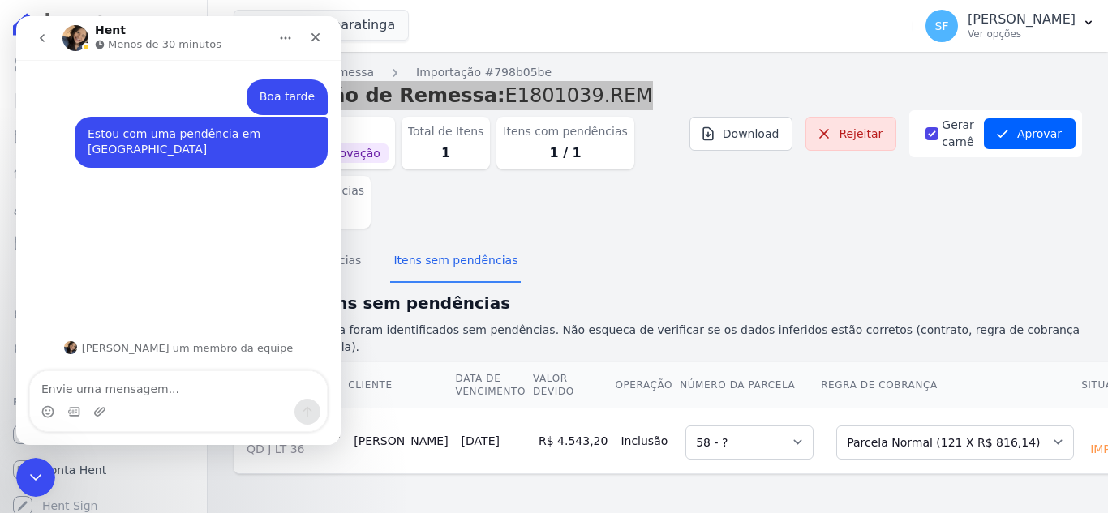
type textarea "Importação de Remessa: E1801039.REM"
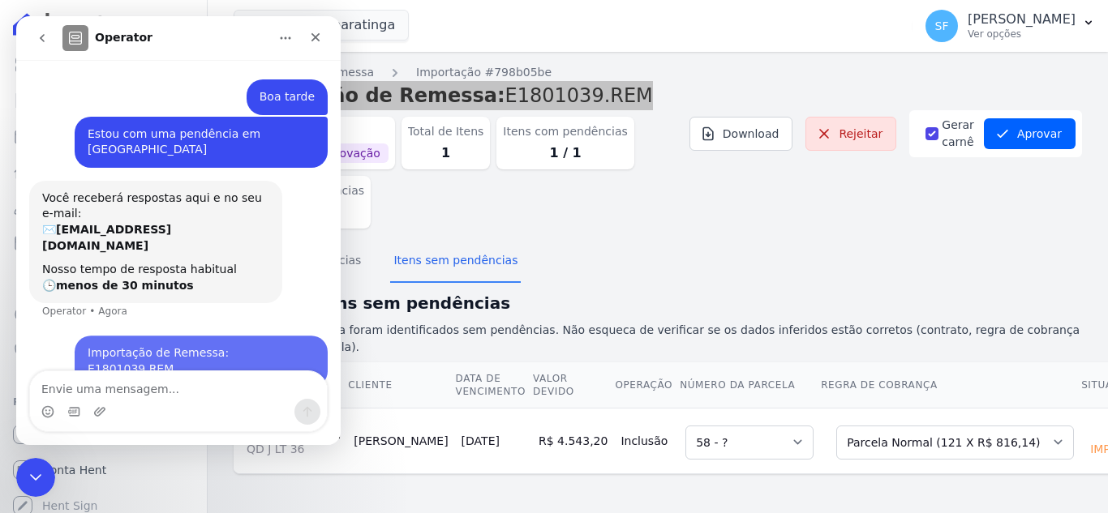
scroll to position [15, 0]
